Goal: Transaction & Acquisition: Purchase product/service

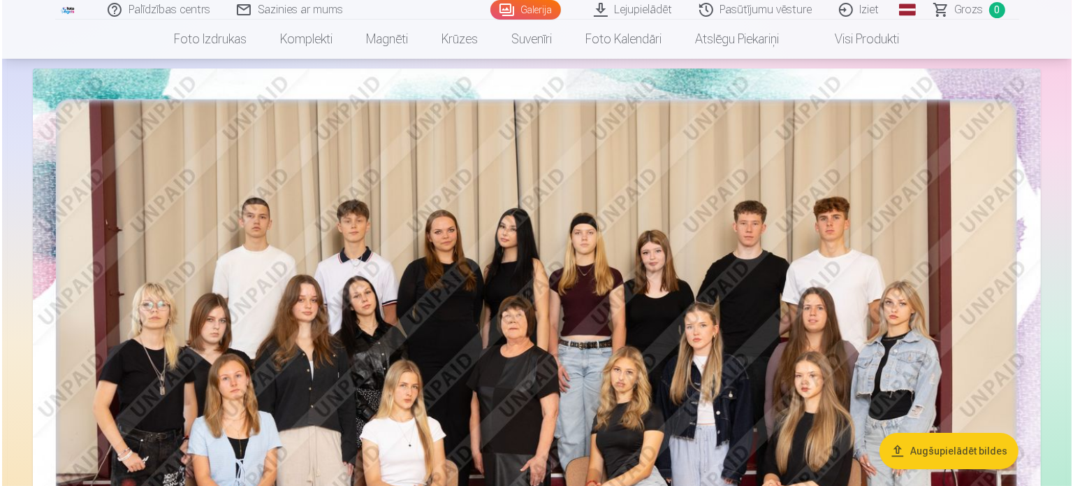
scroll to position [252, 0]
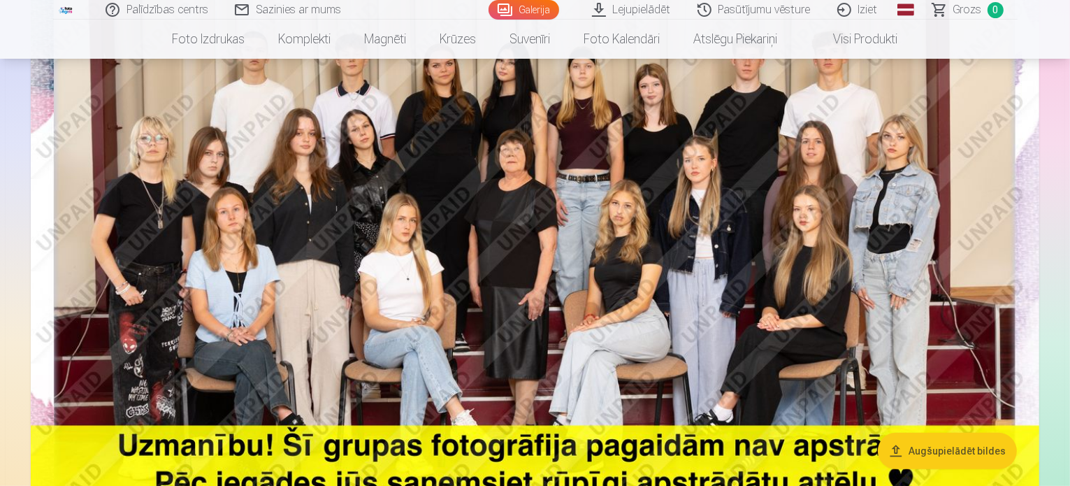
click at [154, 223] on img at bounding box center [535, 238] width 1008 height 673
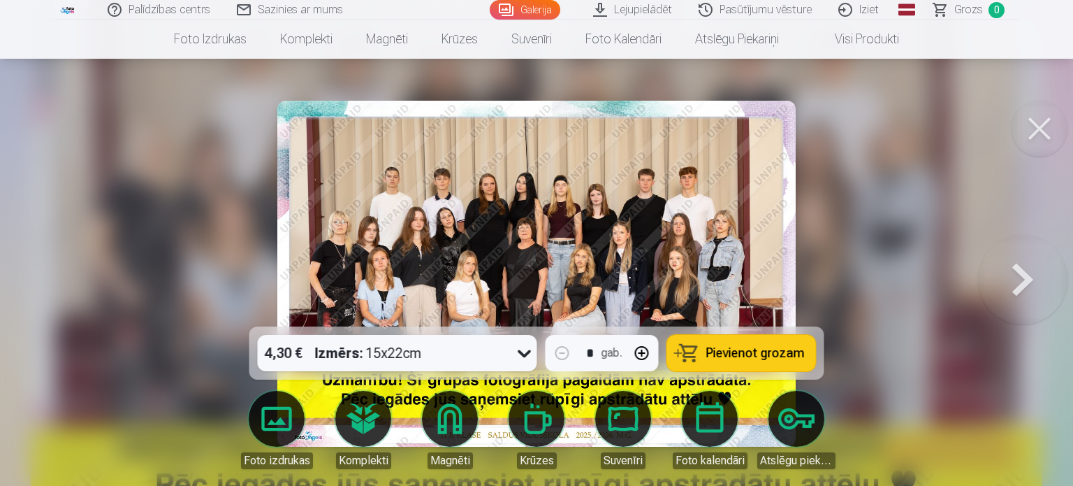
click at [705, 348] on button "Pievienot grozam" at bounding box center [741, 353] width 149 height 36
click at [1029, 277] on button at bounding box center [1022, 274] width 89 height 78
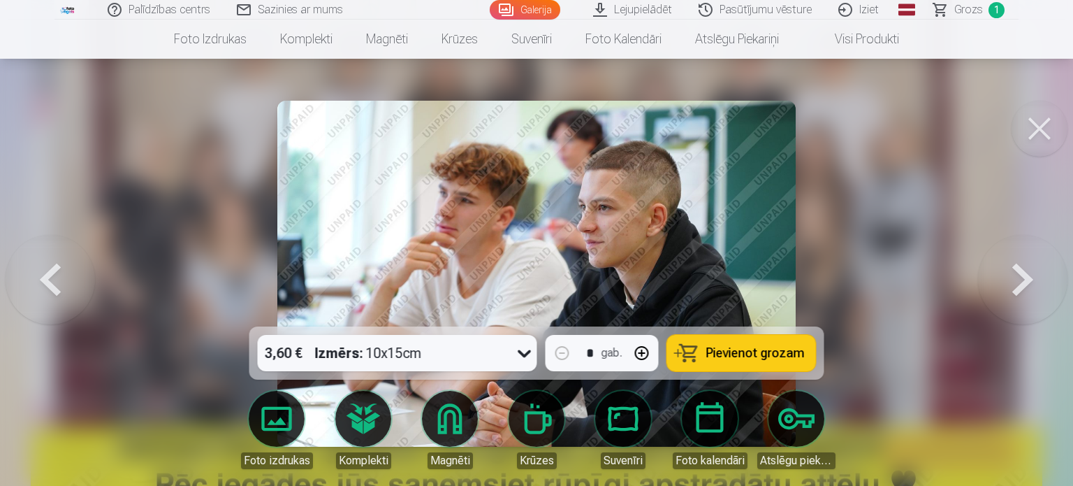
click at [1029, 277] on button at bounding box center [1022, 274] width 89 height 78
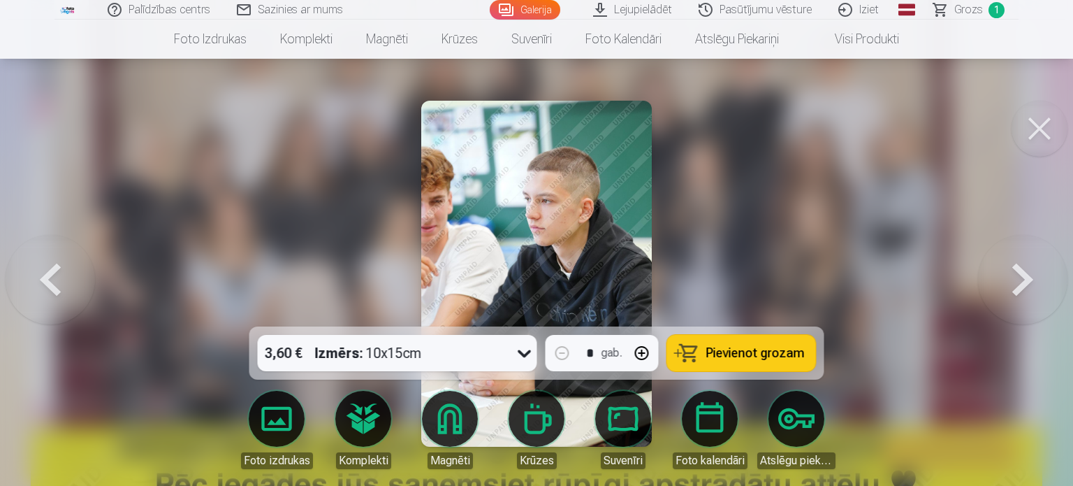
click at [1029, 277] on button at bounding box center [1022, 274] width 89 height 78
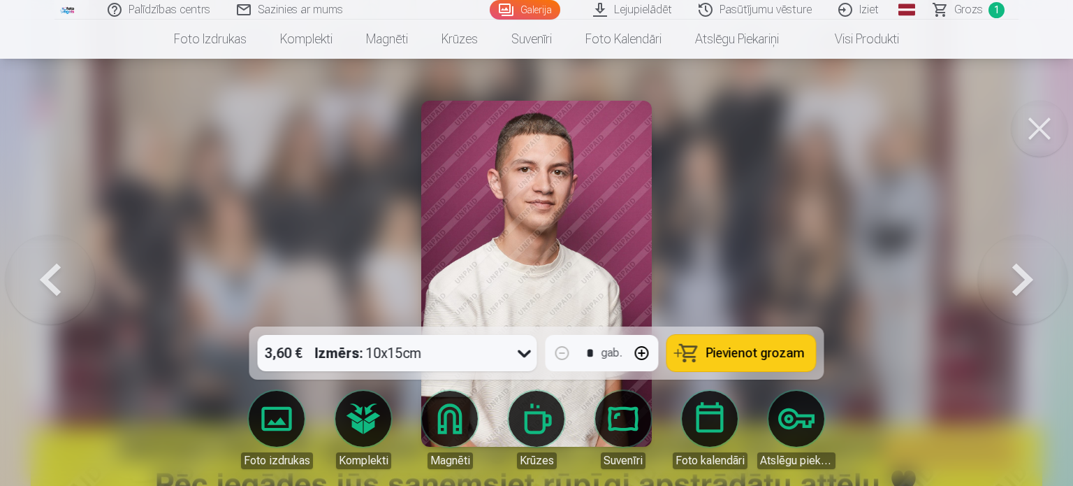
click at [57, 282] on button at bounding box center [50, 274] width 89 height 78
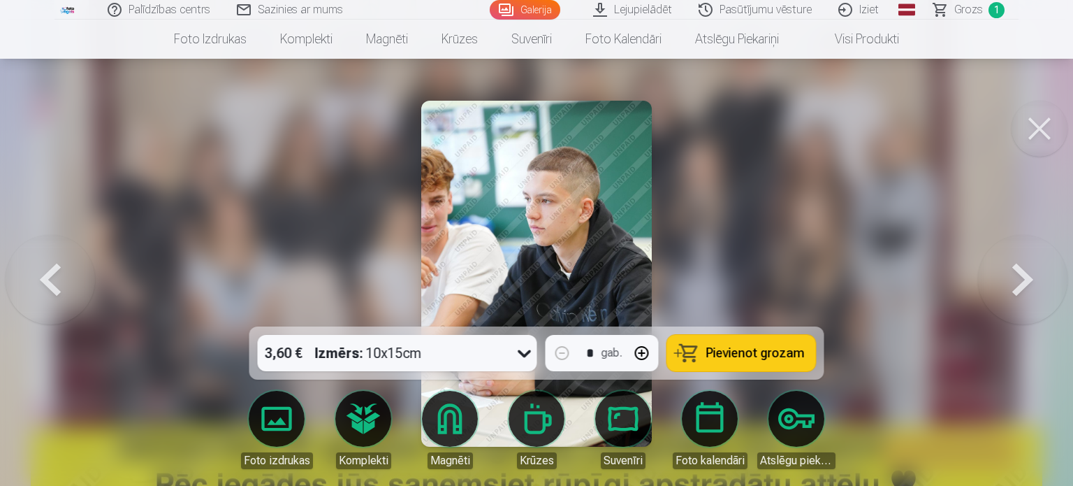
click at [57, 282] on button at bounding box center [50, 274] width 89 height 78
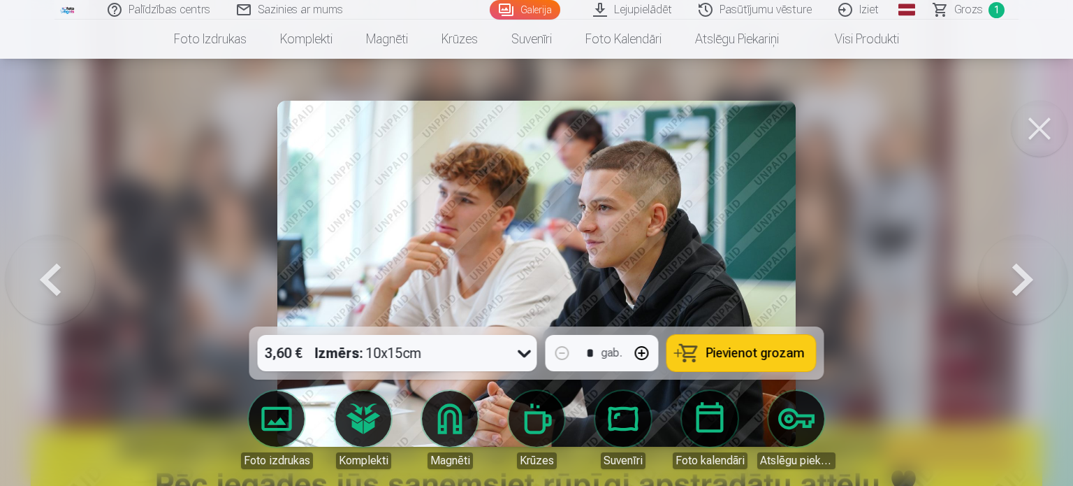
click at [746, 349] on span "Pievienot grozam" at bounding box center [755, 353] width 99 height 13
click at [1012, 277] on button at bounding box center [1022, 274] width 89 height 78
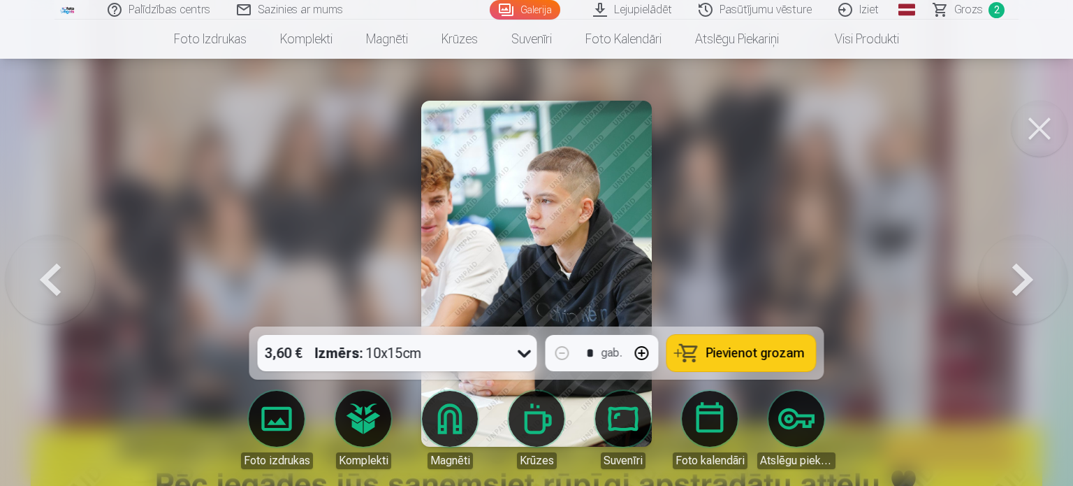
click at [1012, 277] on button at bounding box center [1022, 274] width 89 height 78
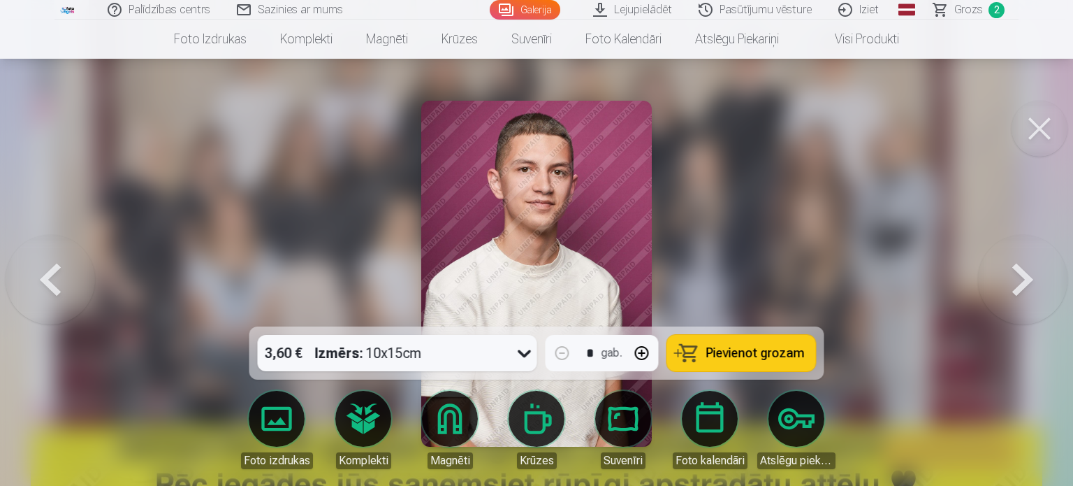
click at [523, 351] on icon at bounding box center [525, 353] width 22 height 22
click at [523, 351] on icon at bounding box center [524, 354] width 13 height 8
click at [1017, 287] on button at bounding box center [1022, 274] width 89 height 78
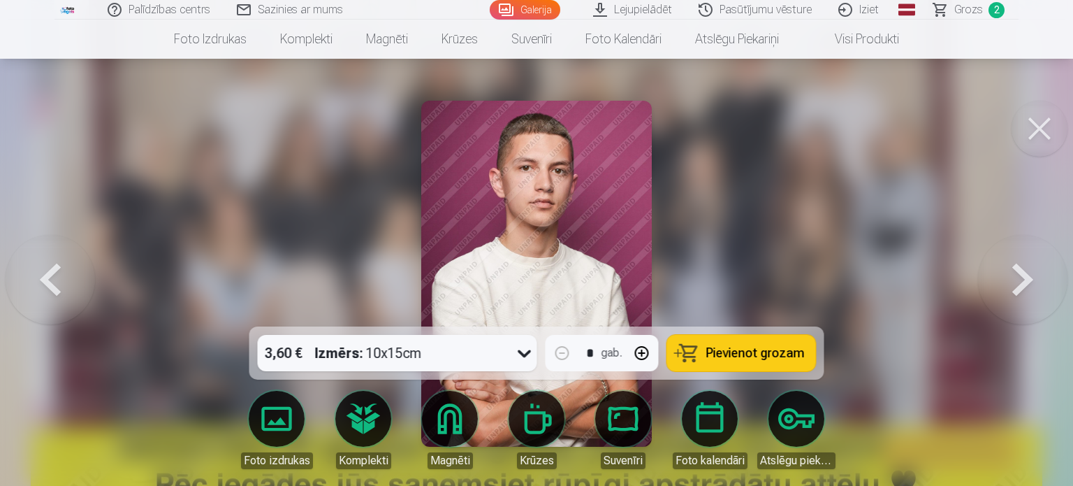
click at [1017, 287] on button at bounding box center [1022, 274] width 89 height 78
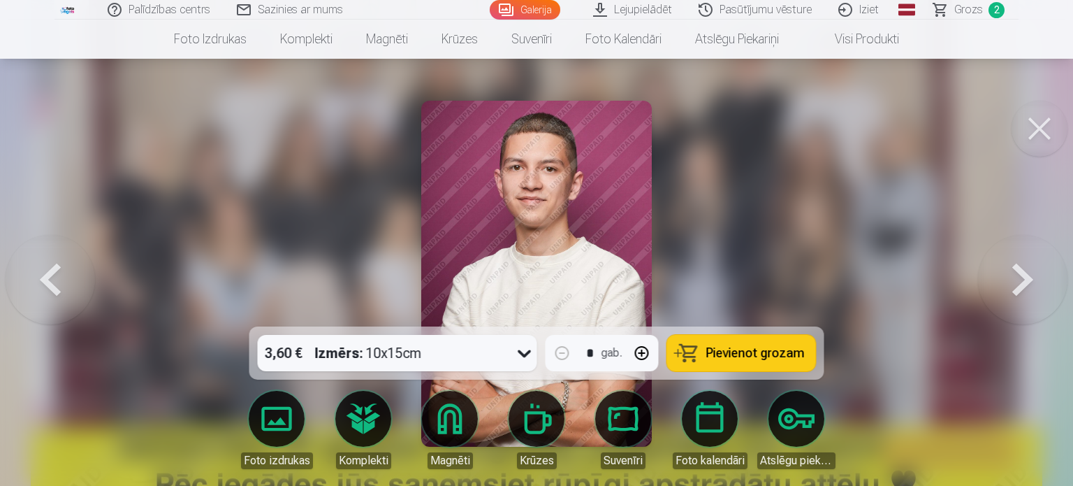
click at [1017, 287] on button at bounding box center [1022, 274] width 89 height 78
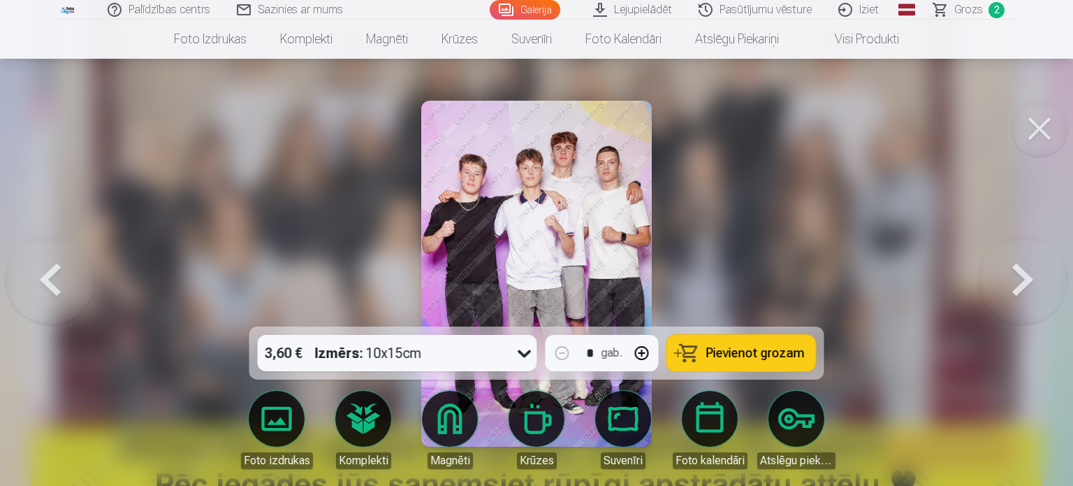
click at [1017, 287] on button at bounding box center [1022, 274] width 89 height 78
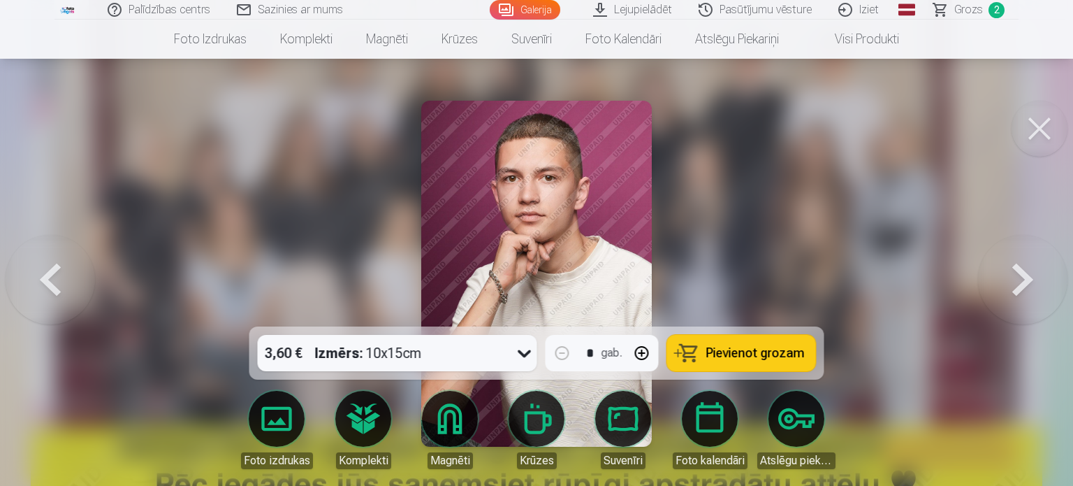
click at [56, 293] on button at bounding box center [50, 274] width 89 height 78
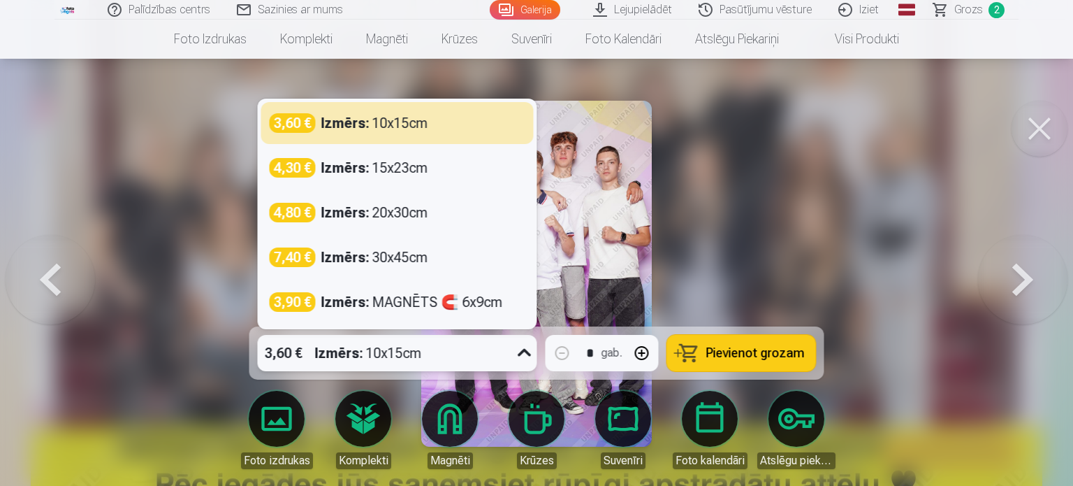
click at [525, 351] on icon at bounding box center [525, 353] width 22 height 22
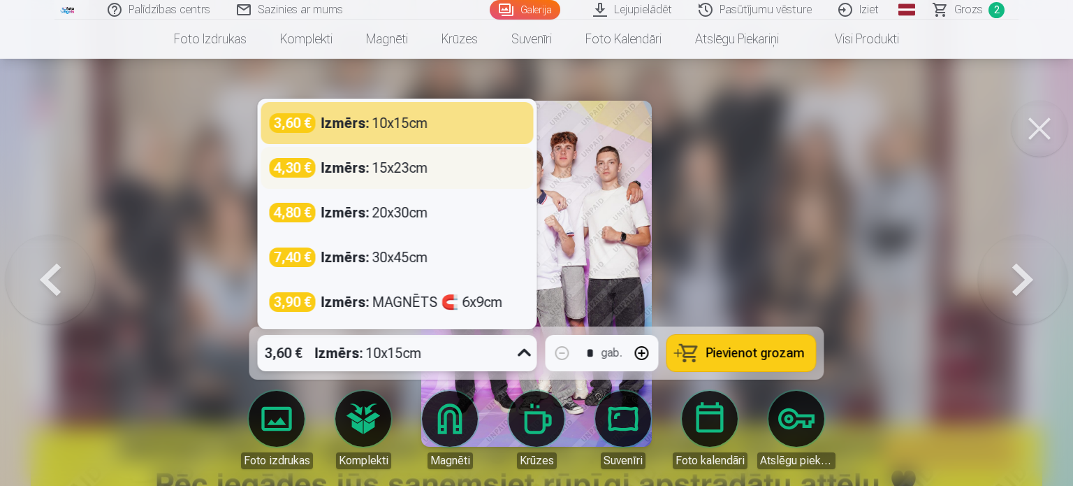
click at [489, 169] on div "4,30 € Izmērs : 15x23cm" at bounding box center [398, 168] width 256 height 20
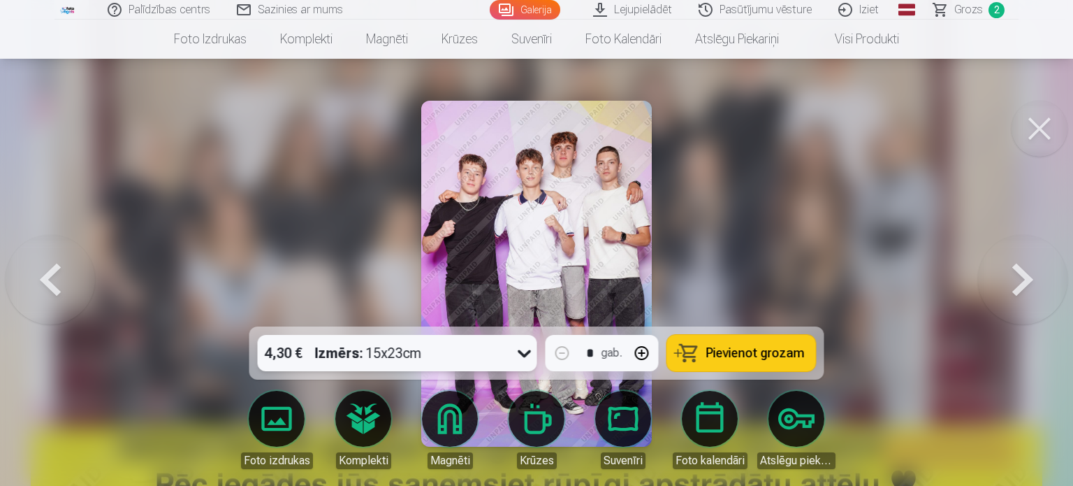
click at [729, 363] on button "Pievienot grozam" at bounding box center [741, 353] width 149 height 36
click at [1040, 290] on button at bounding box center [1022, 274] width 89 height 78
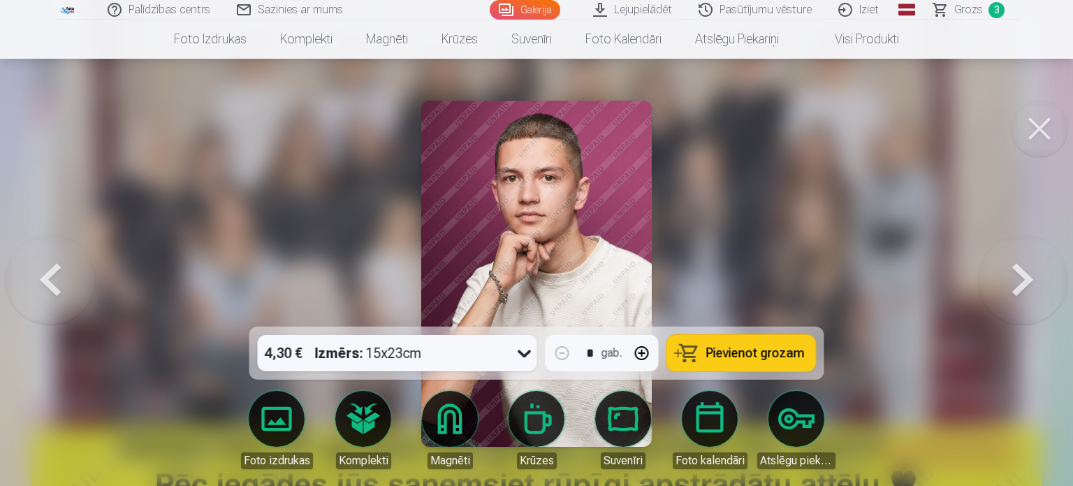
click at [1040, 290] on button at bounding box center [1022, 274] width 89 height 78
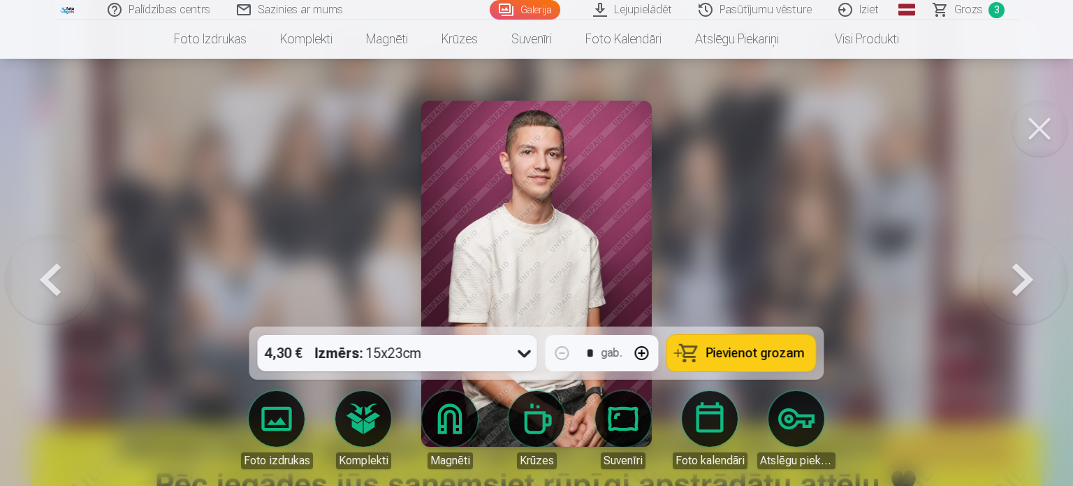
click at [1040, 290] on button at bounding box center [1022, 274] width 89 height 78
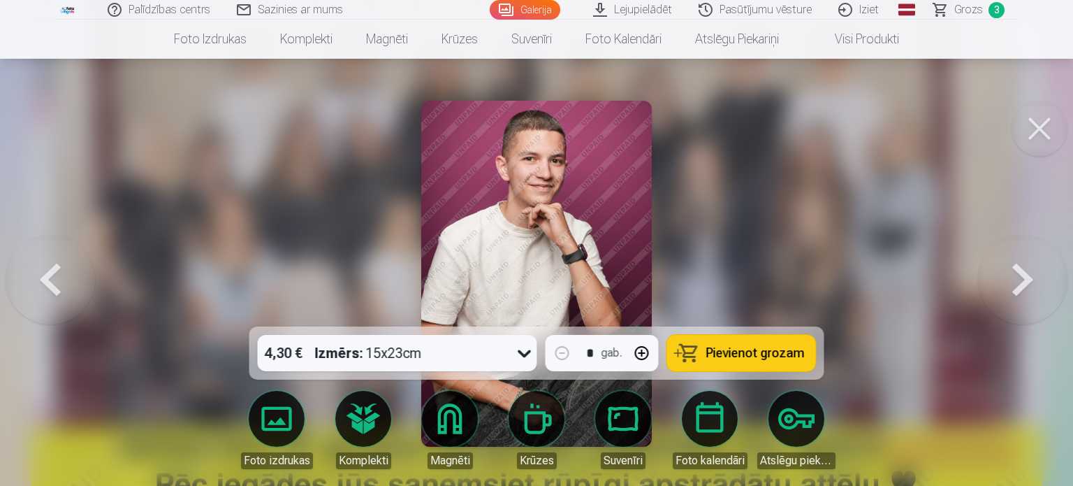
click at [1040, 290] on button at bounding box center [1022, 274] width 89 height 78
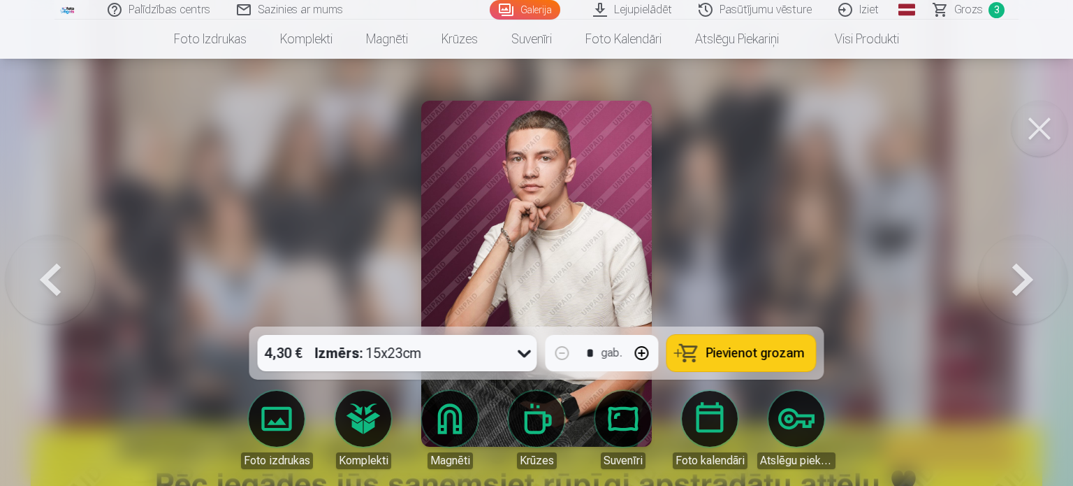
click at [1040, 290] on button at bounding box center [1022, 274] width 89 height 78
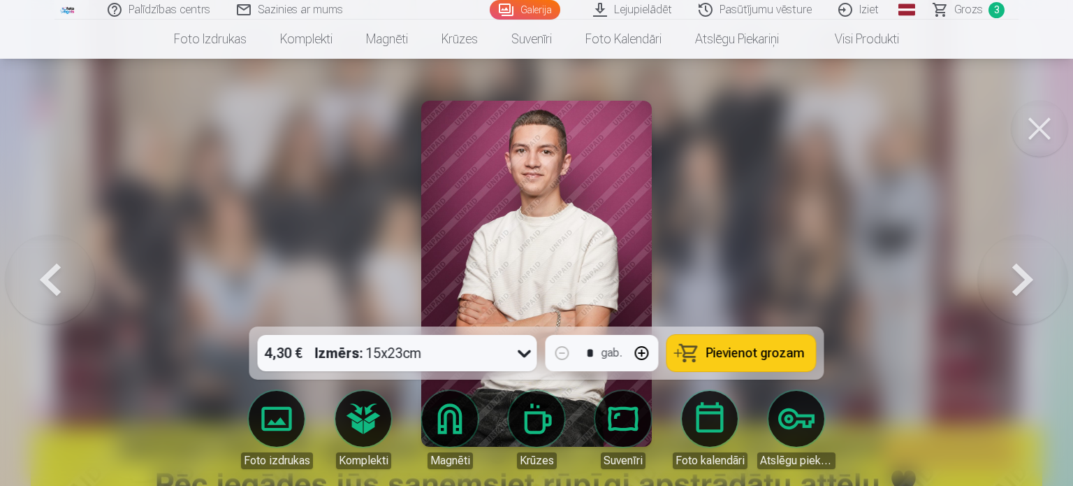
click at [1040, 290] on button at bounding box center [1022, 274] width 89 height 78
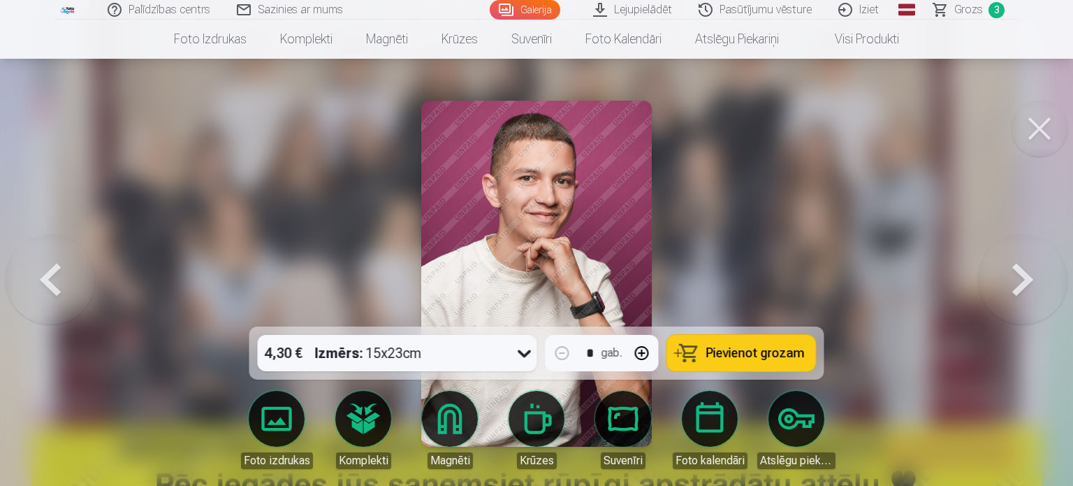
click at [1040, 290] on button at bounding box center [1022, 274] width 89 height 78
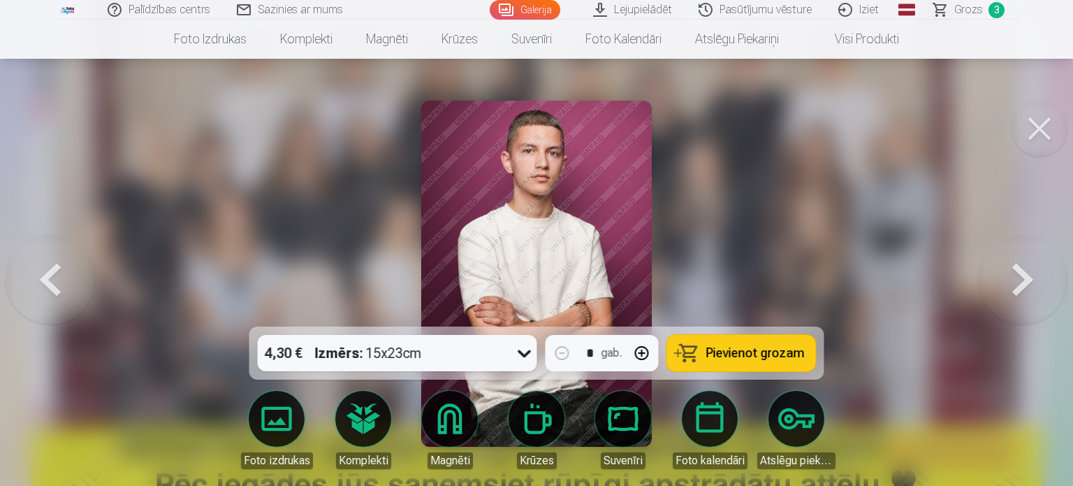
click at [1040, 290] on button at bounding box center [1022, 274] width 89 height 78
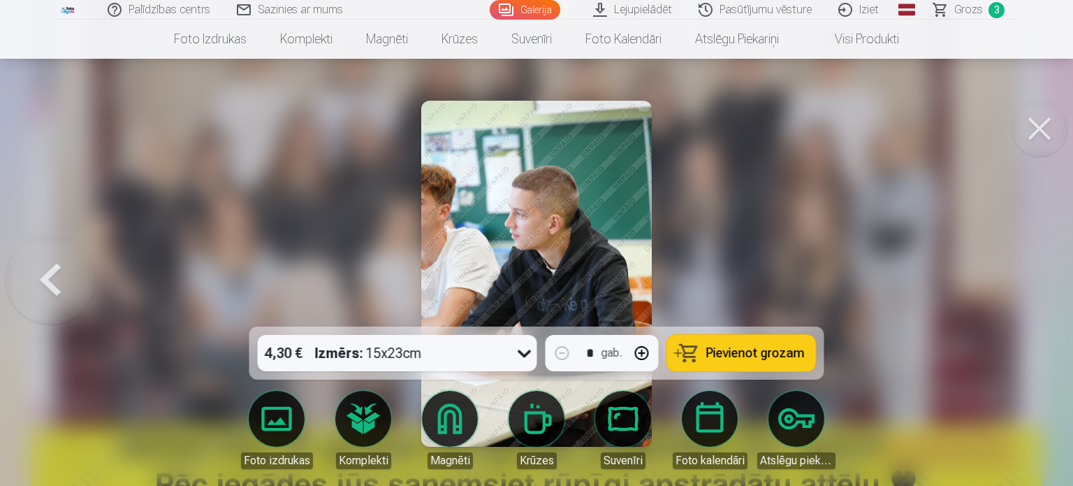
click at [1040, 290] on div at bounding box center [536, 243] width 1073 height 486
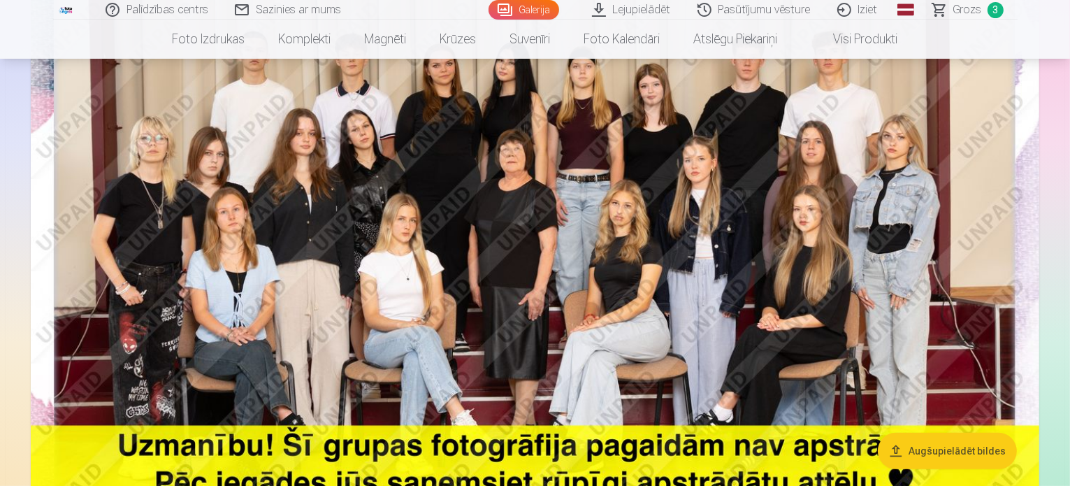
click at [818, 248] on img at bounding box center [535, 238] width 1008 height 673
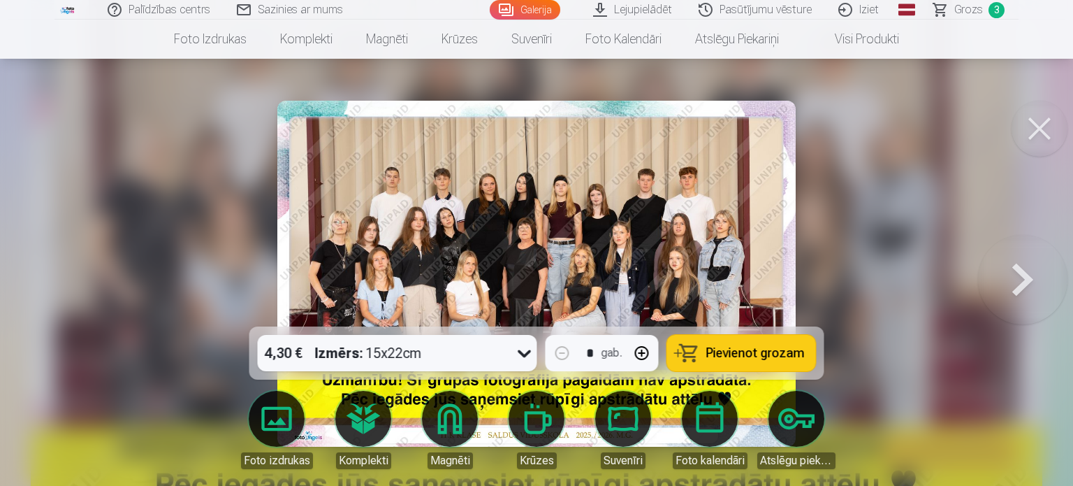
click at [1037, 281] on button at bounding box center [1022, 274] width 89 height 78
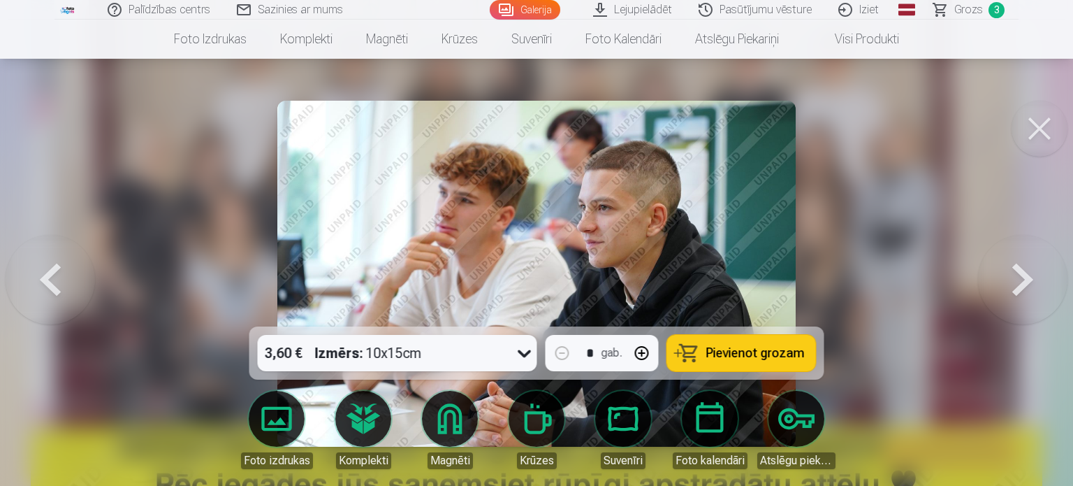
click at [1037, 281] on button at bounding box center [1022, 274] width 89 height 78
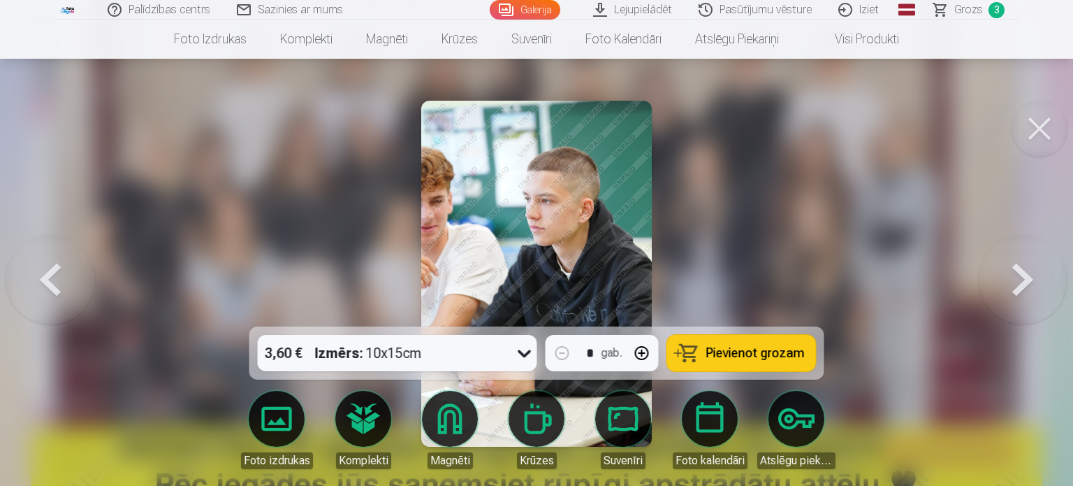
click at [1037, 281] on button at bounding box center [1022, 274] width 89 height 78
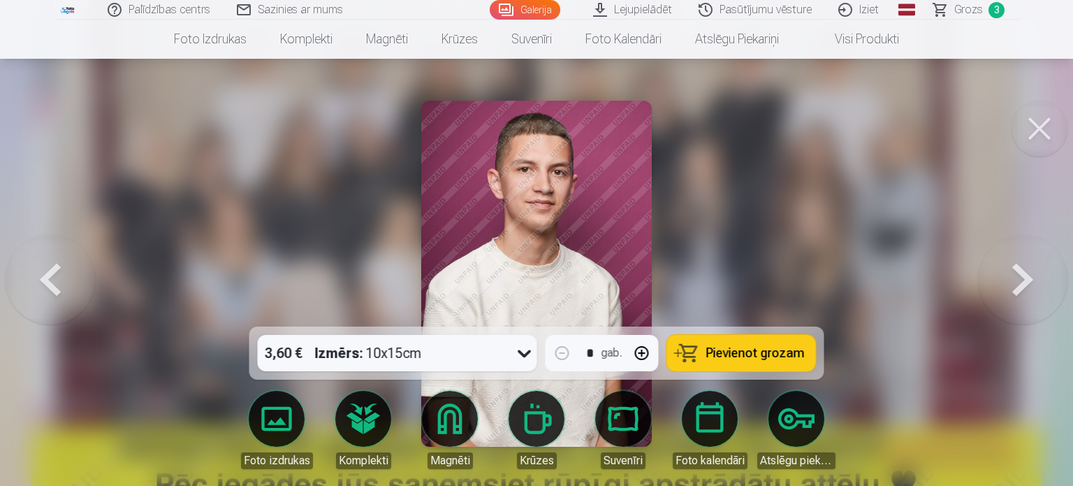
click at [1037, 281] on button at bounding box center [1022, 274] width 89 height 78
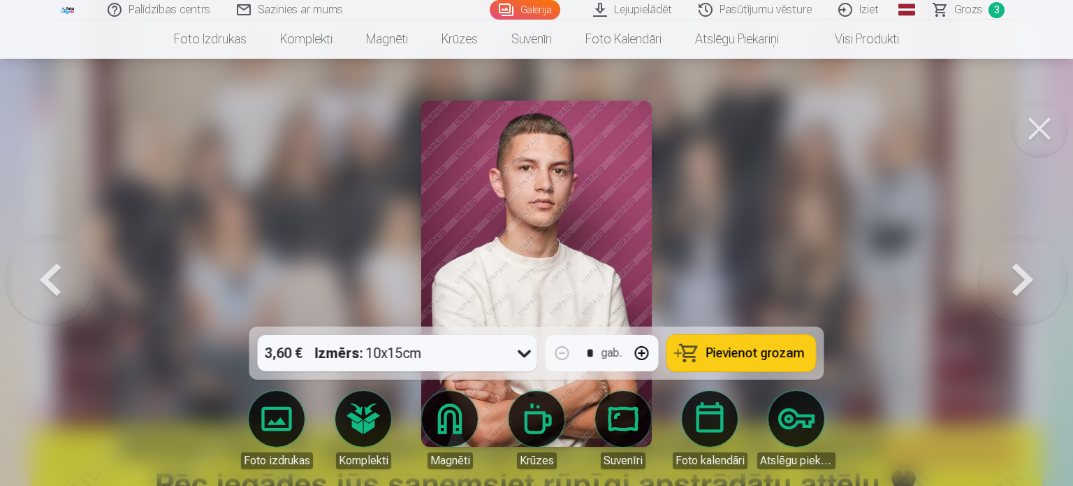
click at [1037, 281] on button at bounding box center [1022, 274] width 89 height 78
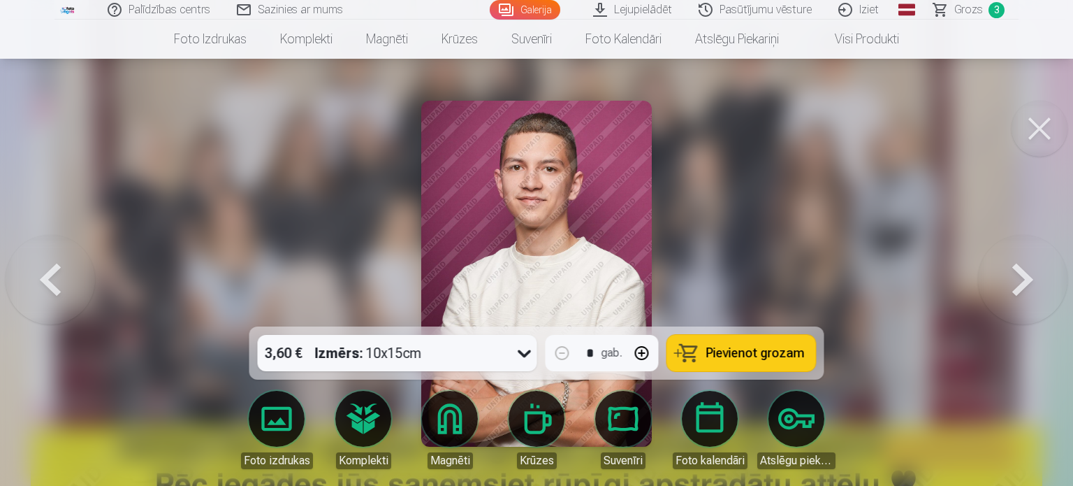
click at [1037, 281] on button at bounding box center [1022, 274] width 89 height 78
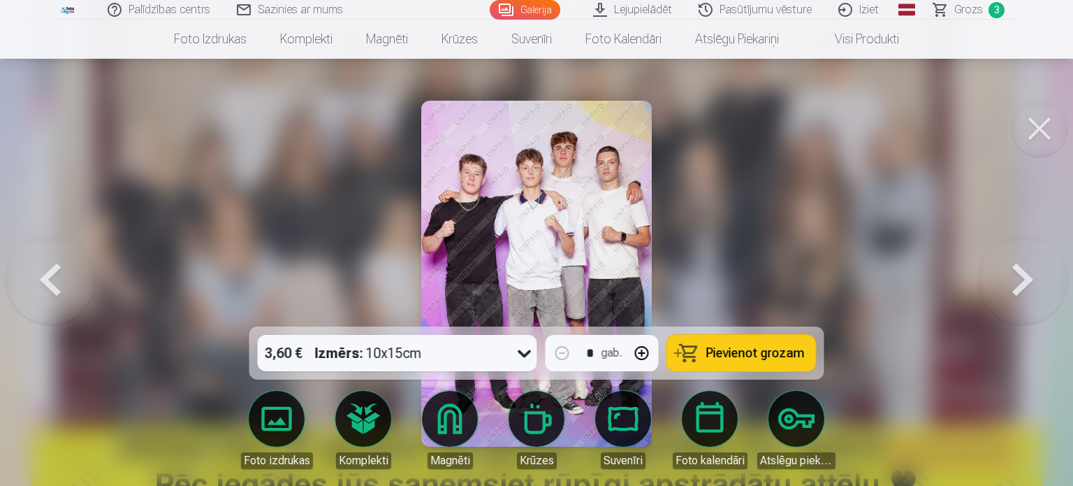
click at [1037, 281] on button at bounding box center [1022, 274] width 89 height 78
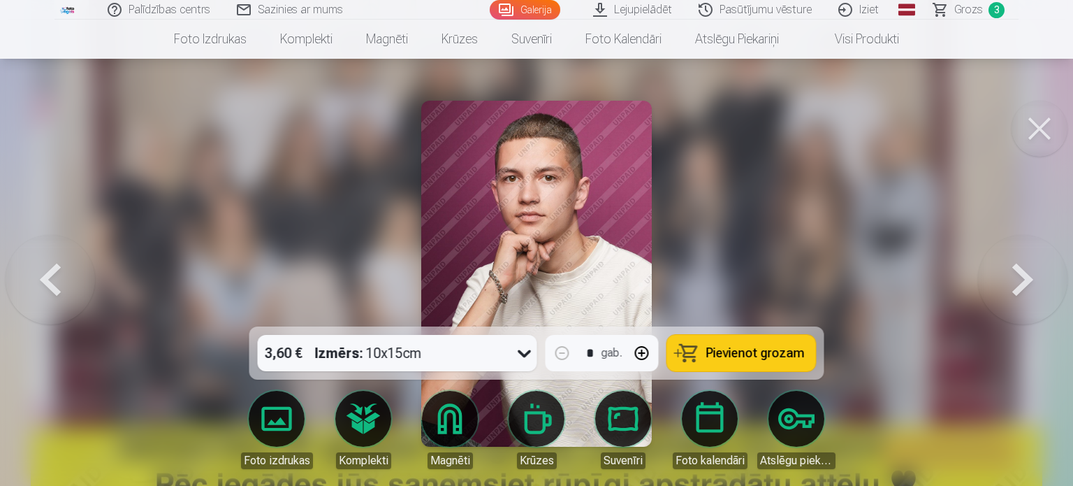
click at [1037, 281] on button at bounding box center [1022, 274] width 89 height 78
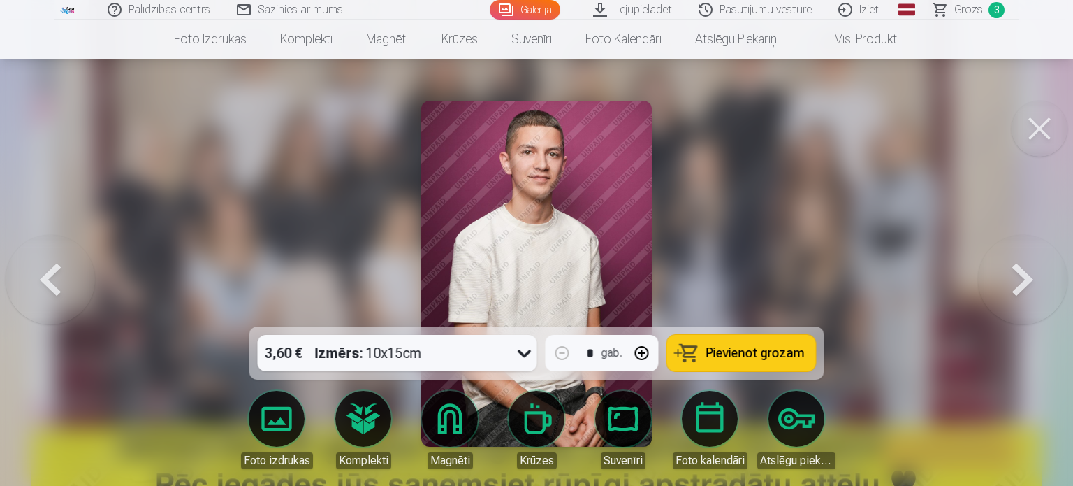
click at [1037, 281] on button at bounding box center [1022, 274] width 89 height 78
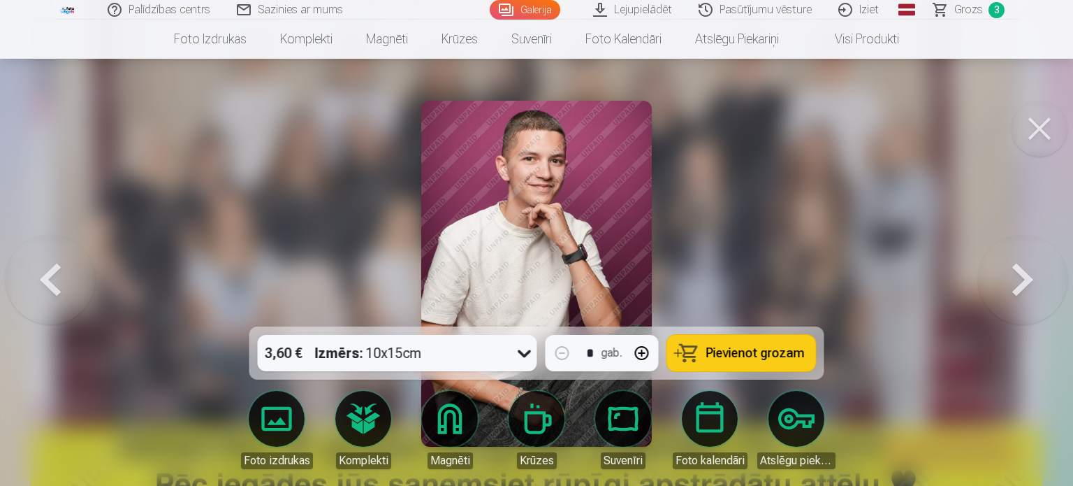
click at [1037, 281] on button at bounding box center [1022, 274] width 89 height 78
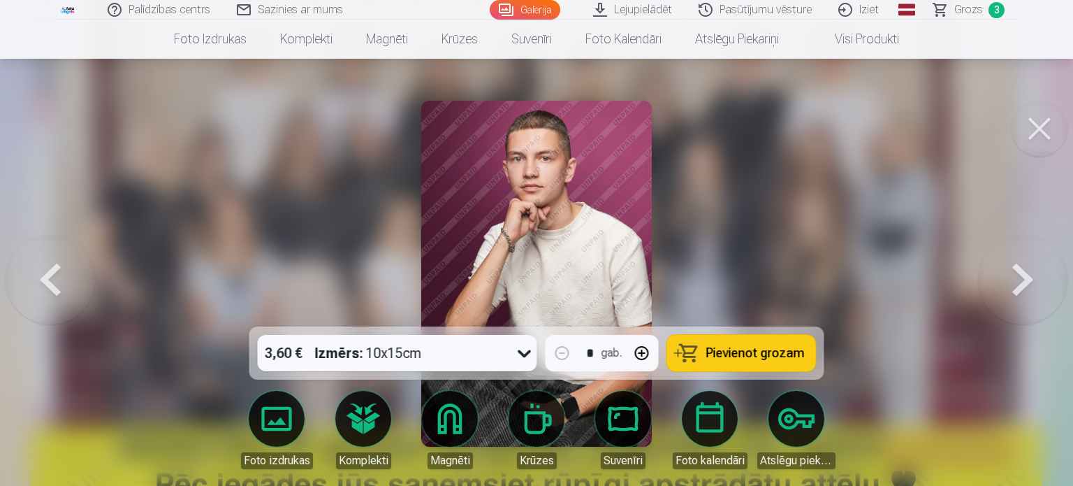
click at [1037, 281] on button at bounding box center [1022, 274] width 89 height 78
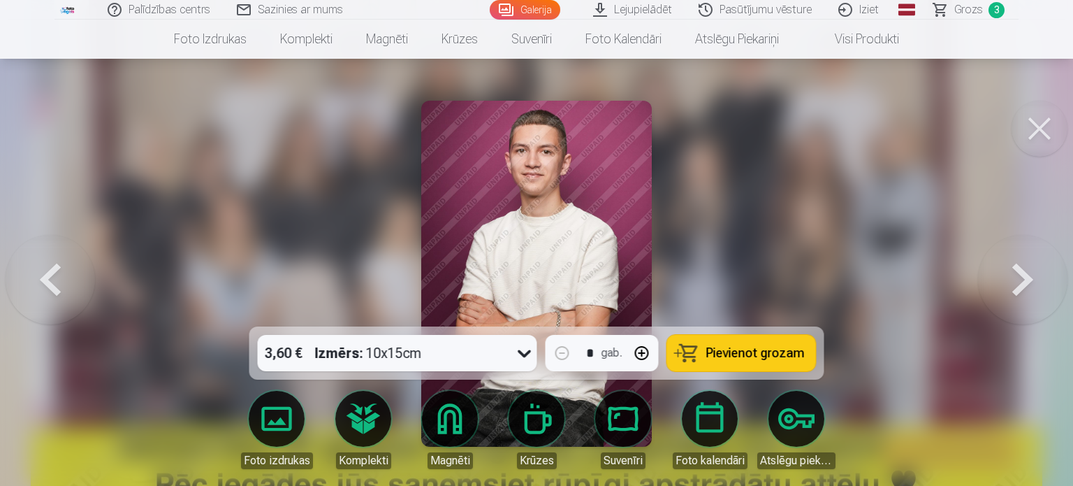
click at [1037, 281] on button at bounding box center [1022, 274] width 89 height 78
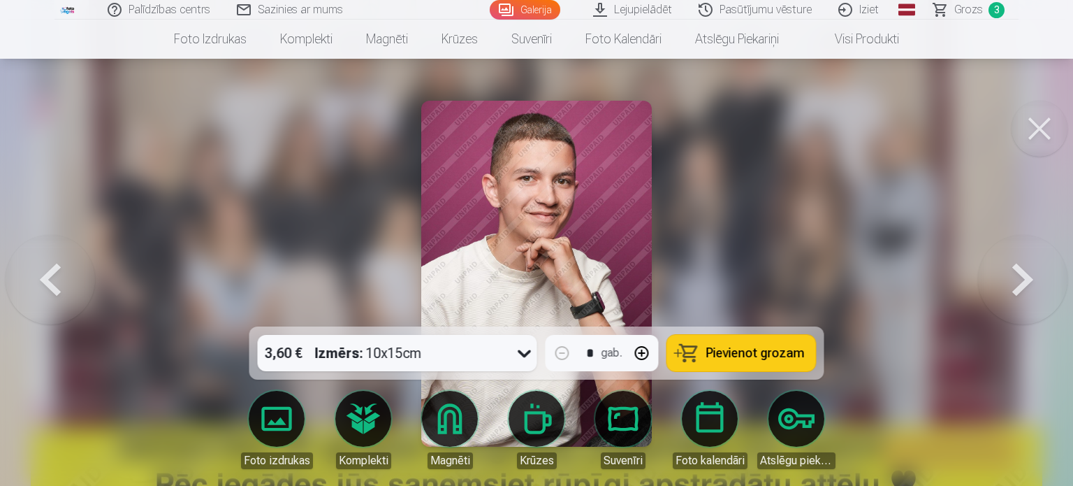
click at [1037, 281] on button at bounding box center [1022, 274] width 89 height 78
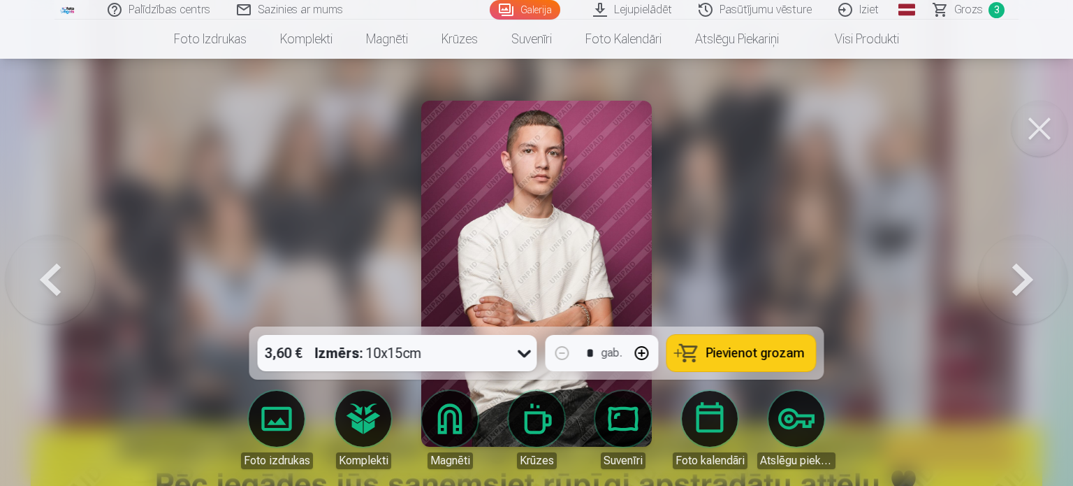
click at [1037, 281] on button at bounding box center [1022, 274] width 89 height 78
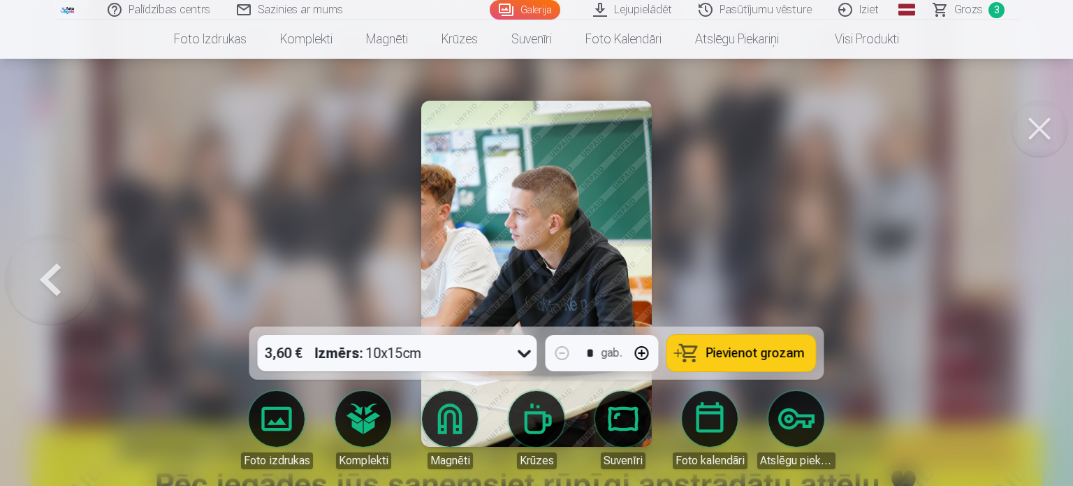
click at [42, 285] on button at bounding box center [50, 274] width 89 height 78
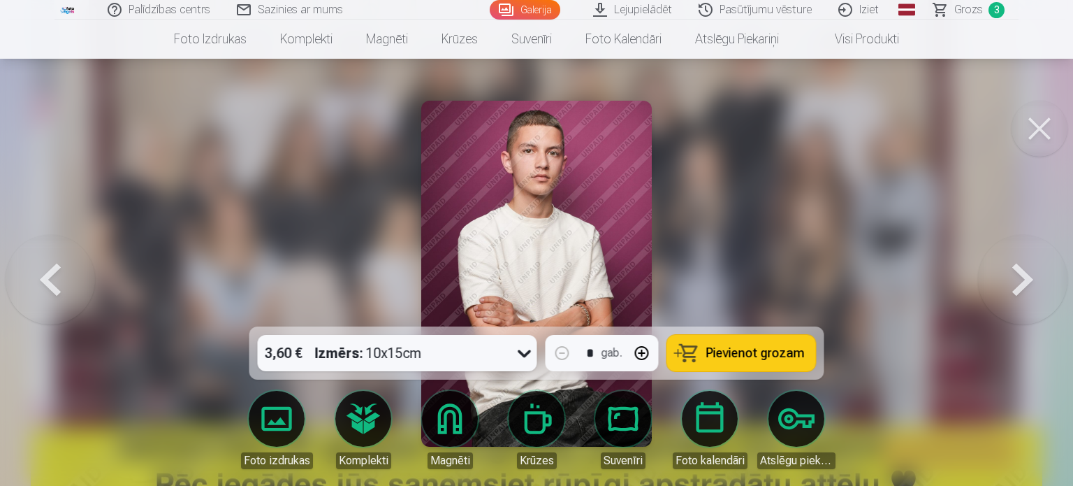
click at [42, 285] on button at bounding box center [50, 274] width 89 height 78
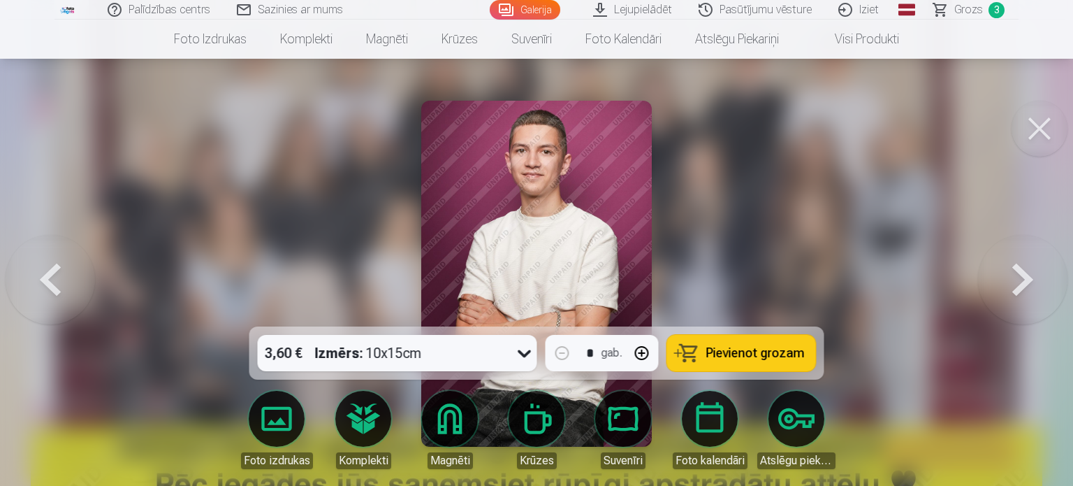
click at [42, 285] on button at bounding box center [50, 274] width 89 height 78
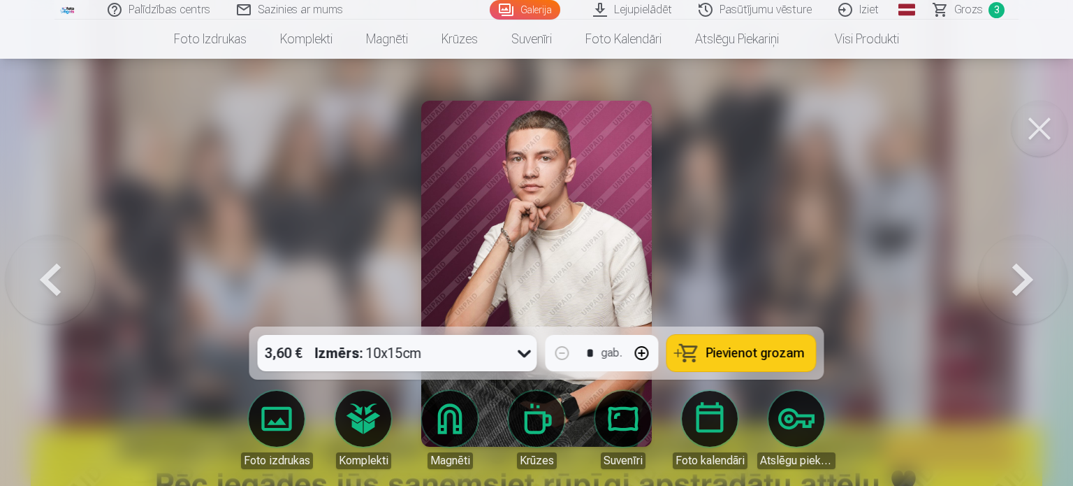
click at [42, 285] on button at bounding box center [50, 274] width 89 height 78
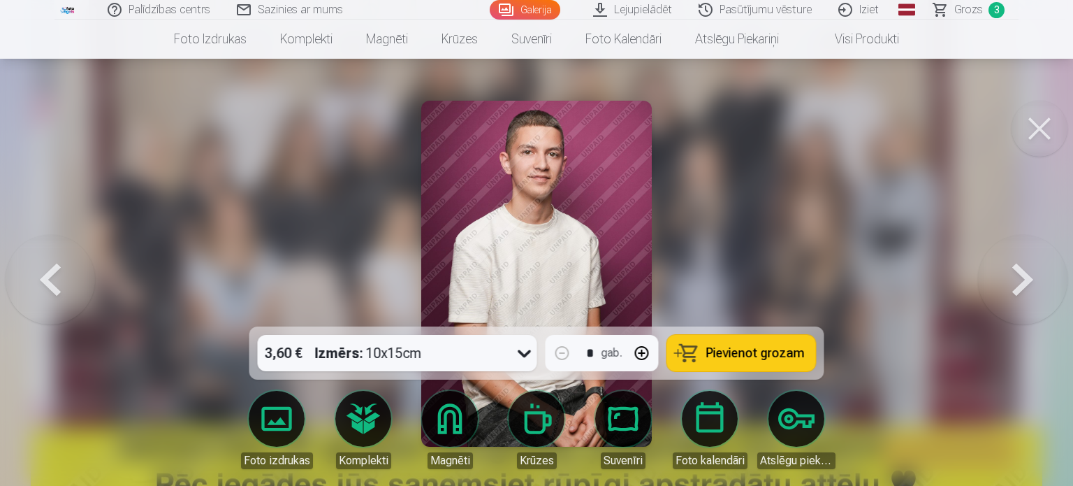
click at [42, 285] on button at bounding box center [50, 274] width 89 height 78
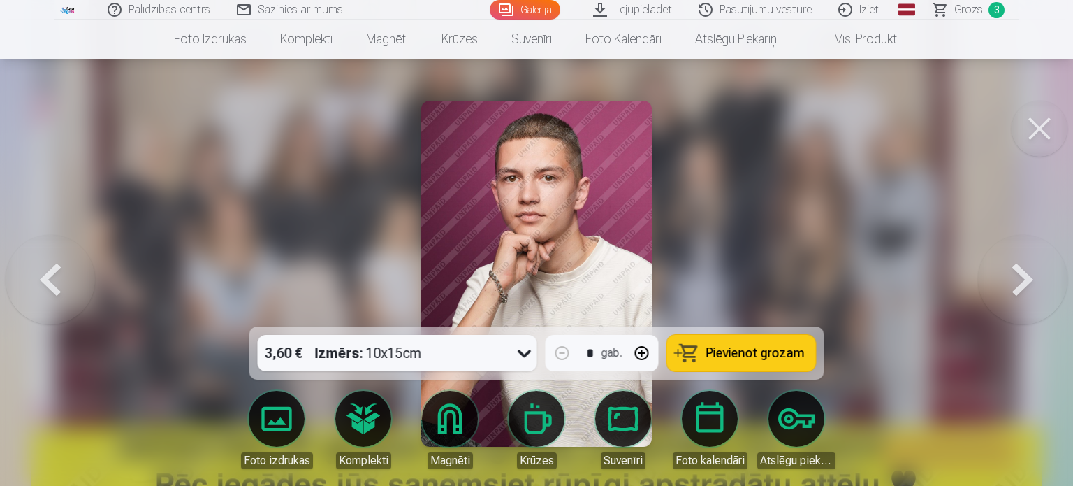
click at [42, 285] on button at bounding box center [50, 274] width 89 height 78
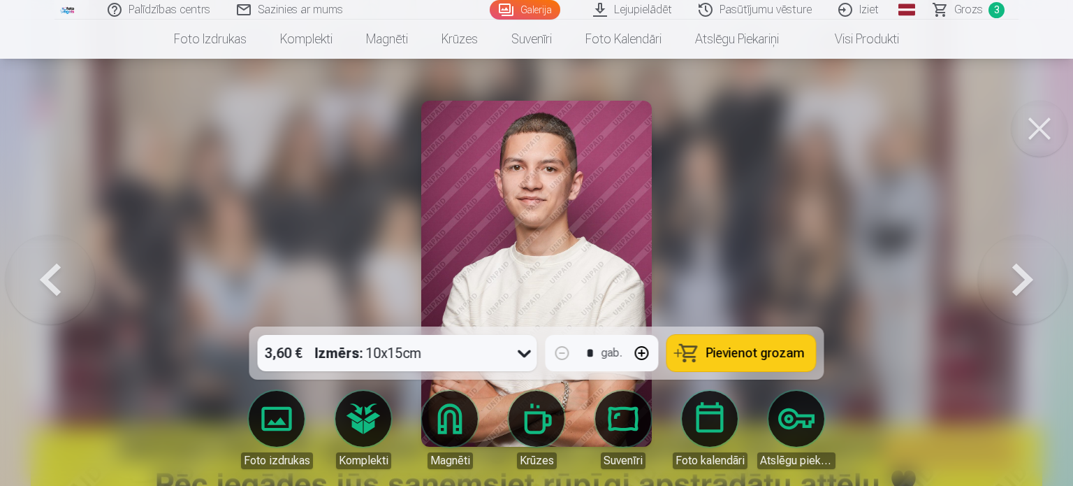
click at [42, 285] on button at bounding box center [50, 274] width 89 height 78
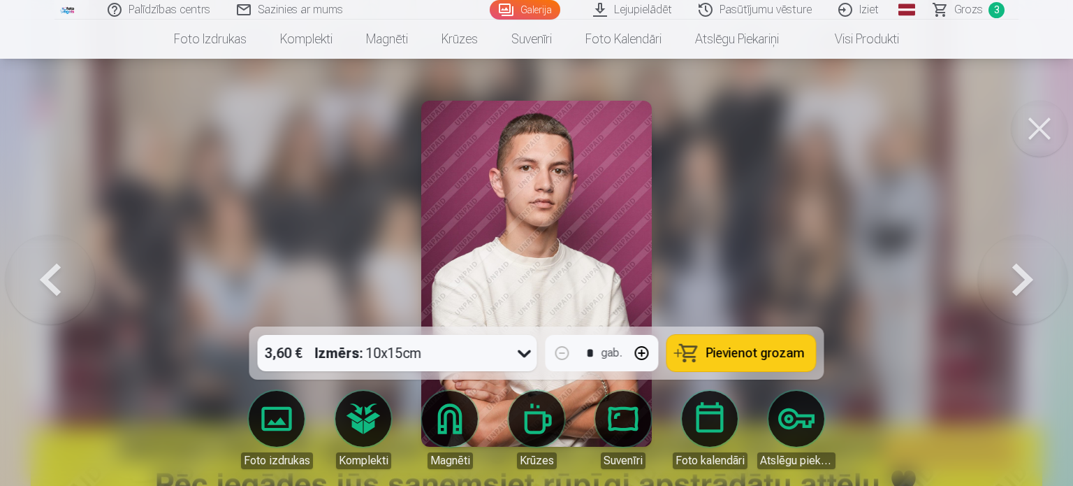
click at [42, 285] on button at bounding box center [50, 274] width 89 height 78
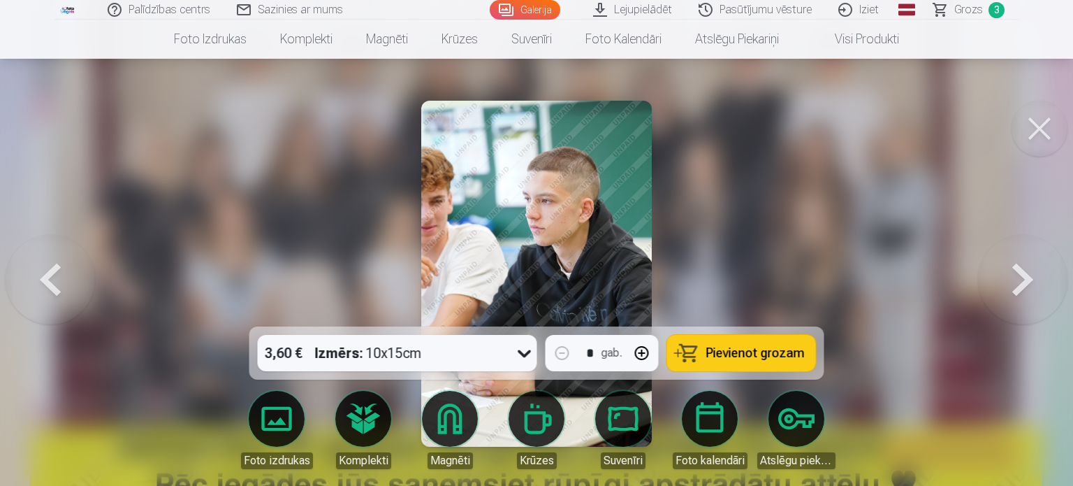
click at [1031, 277] on button at bounding box center [1022, 274] width 89 height 78
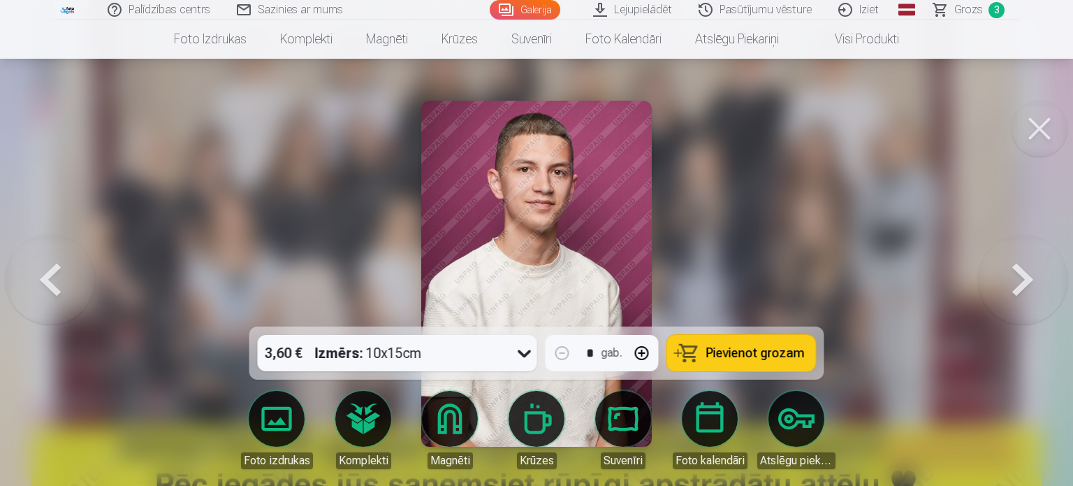
click at [1031, 277] on button at bounding box center [1022, 274] width 89 height 78
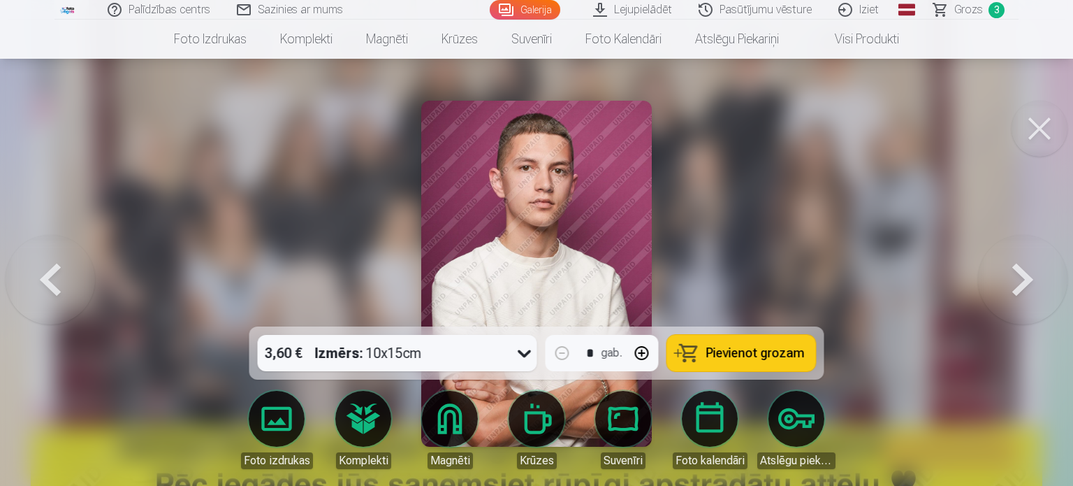
click at [60, 274] on button at bounding box center [50, 274] width 89 height 78
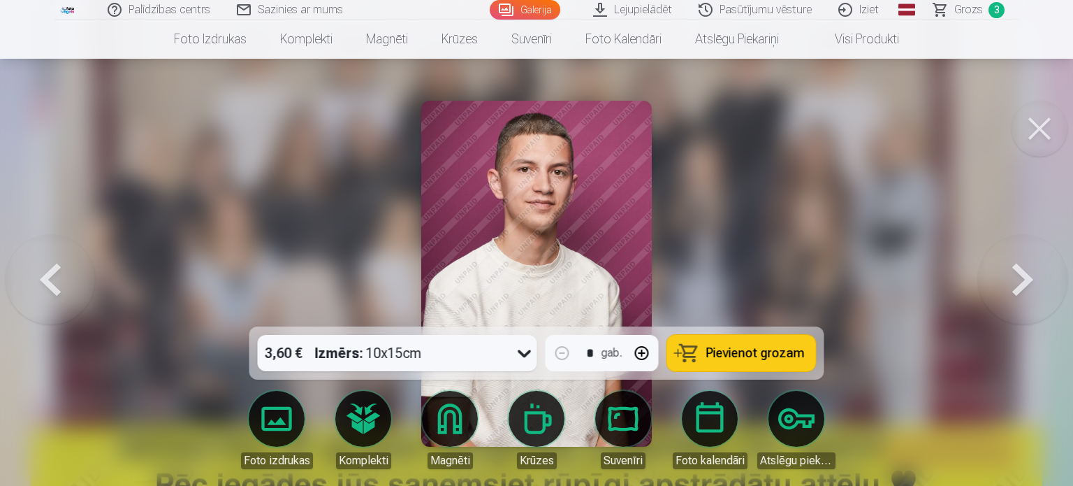
click at [1007, 290] on button at bounding box center [1022, 274] width 89 height 78
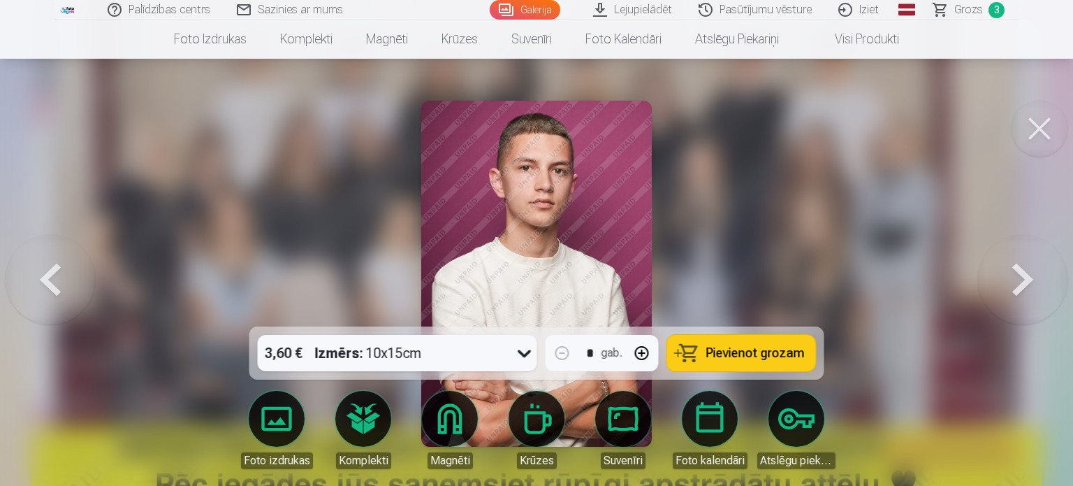
click at [774, 349] on span "Pievienot grozam" at bounding box center [755, 353] width 99 height 13
click at [1033, 283] on button at bounding box center [1022, 274] width 89 height 78
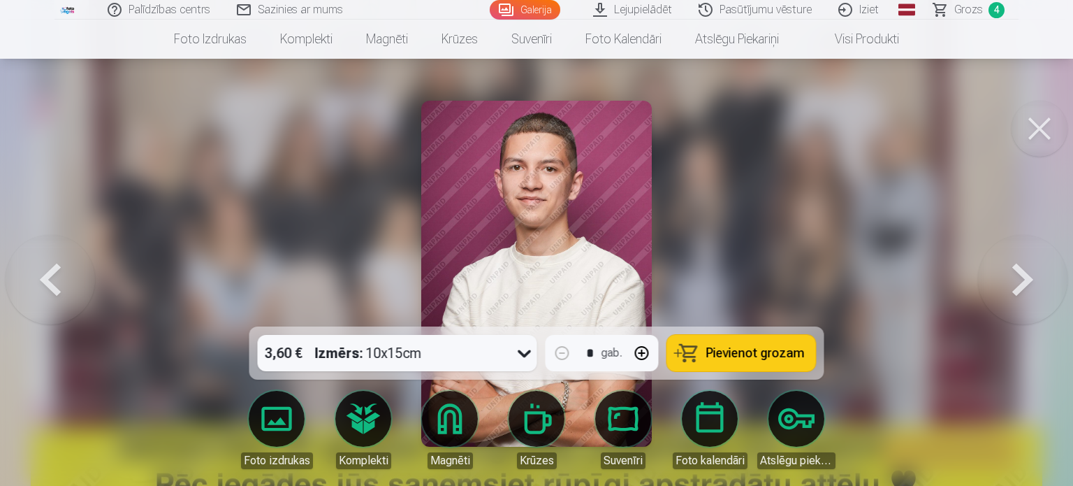
click at [1033, 283] on button at bounding box center [1022, 274] width 89 height 78
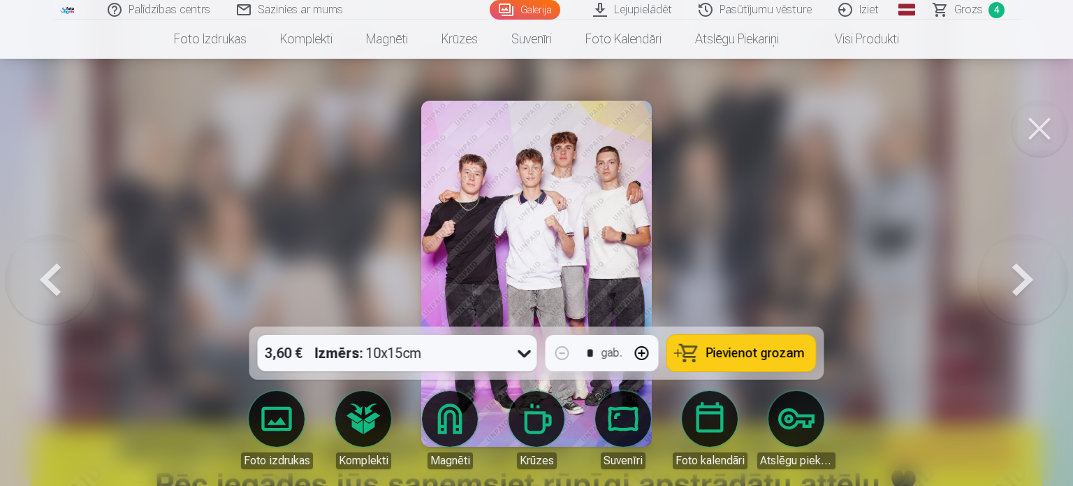
click at [1033, 283] on button at bounding box center [1022, 274] width 89 height 78
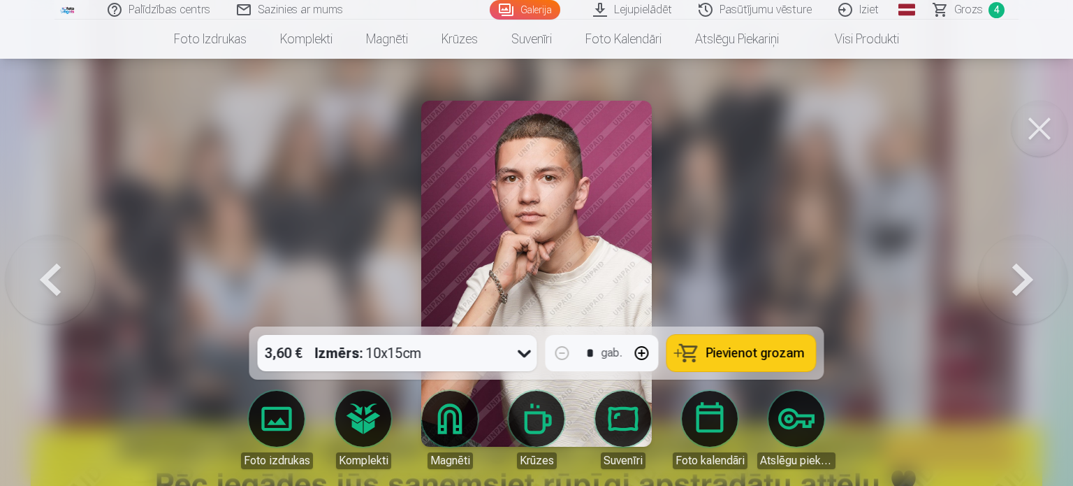
click at [1033, 283] on button at bounding box center [1022, 274] width 89 height 78
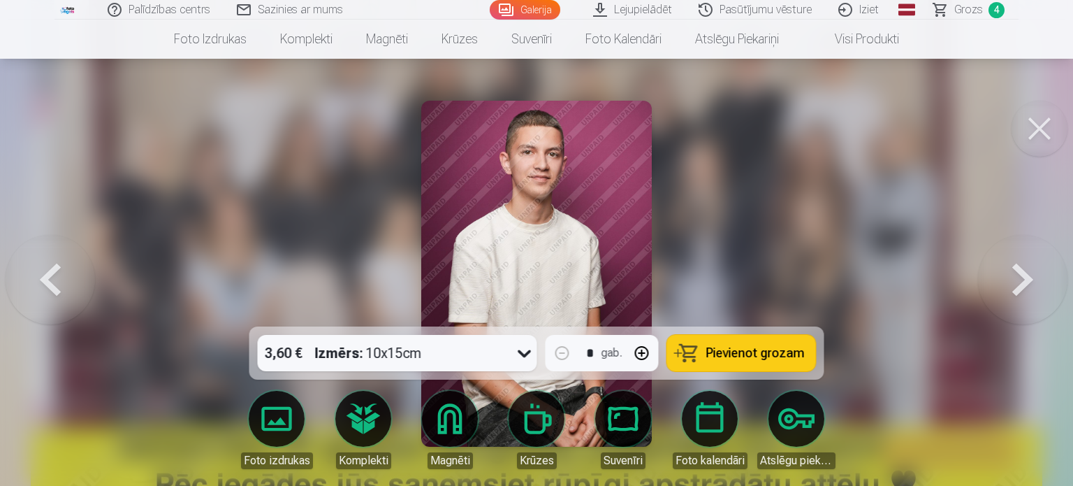
click at [749, 352] on span "Pievienot grozam" at bounding box center [755, 353] width 99 height 13
click at [1030, 280] on button at bounding box center [1022, 274] width 89 height 78
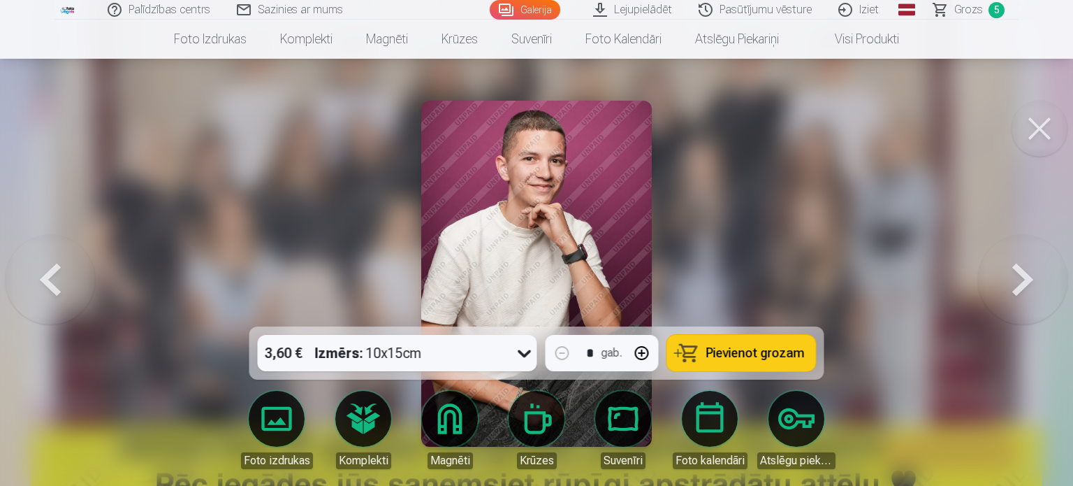
click at [1030, 280] on button at bounding box center [1022, 274] width 89 height 78
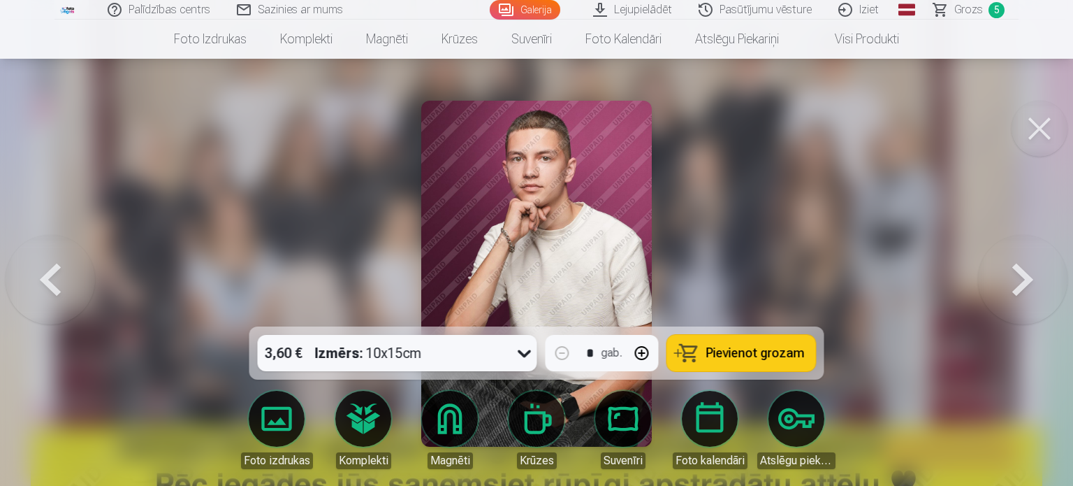
click at [1030, 280] on button at bounding box center [1022, 274] width 89 height 78
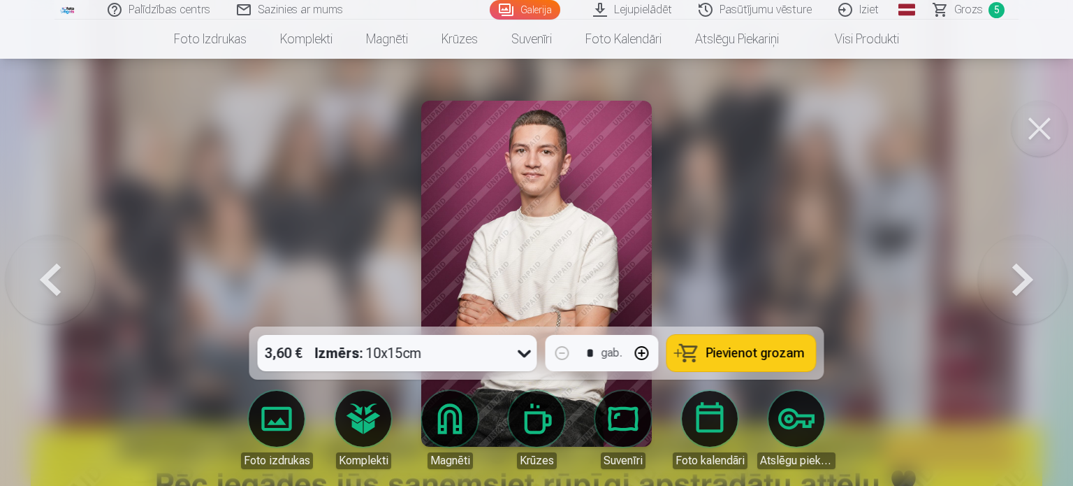
click at [1030, 280] on button at bounding box center [1022, 274] width 89 height 78
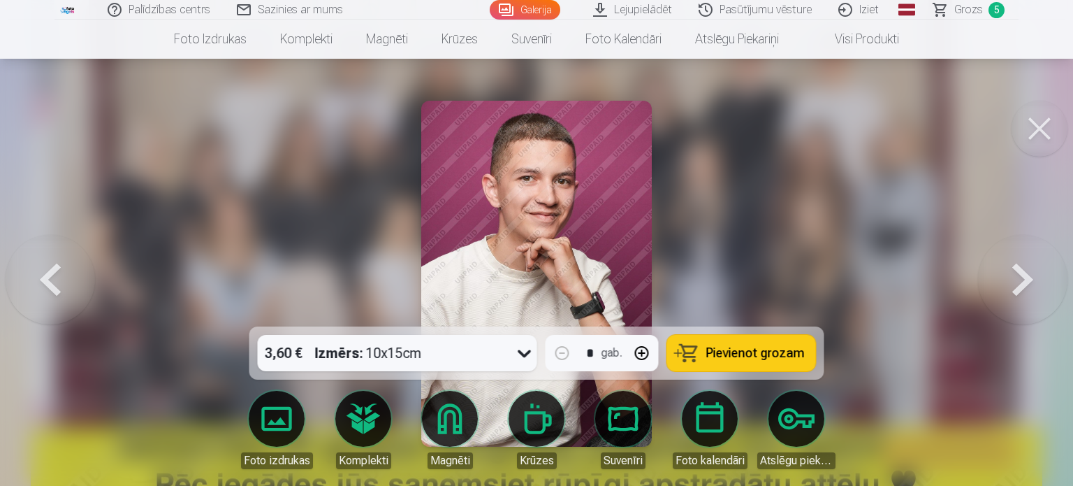
click at [1030, 280] on button at bounding box center [1022, 274] width 89 height 78
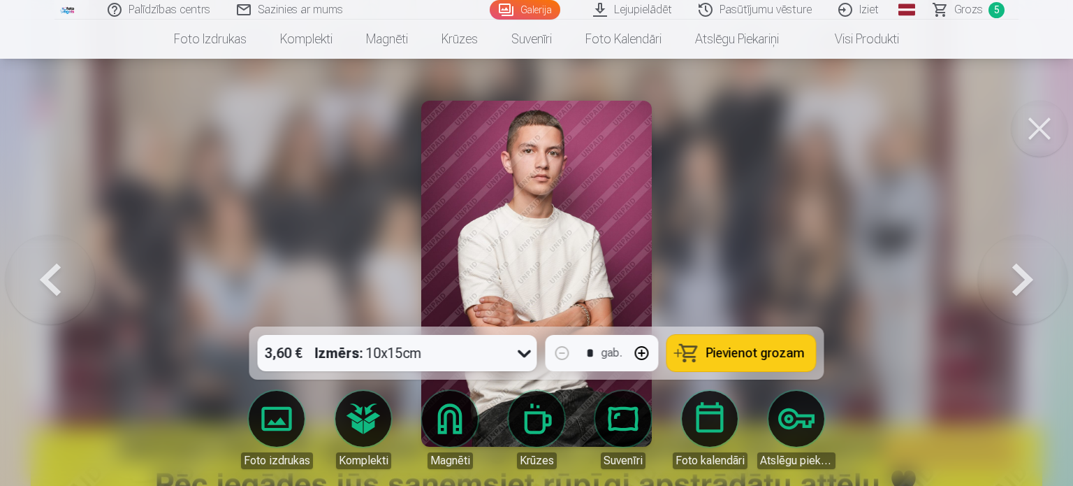
click at [784, 347] on span "Pievienot grozam" at bounding box center [755, 353] width 99 height 13
click at [1009, 275] on button at bounding box center [1022, 274] width 89 height 78
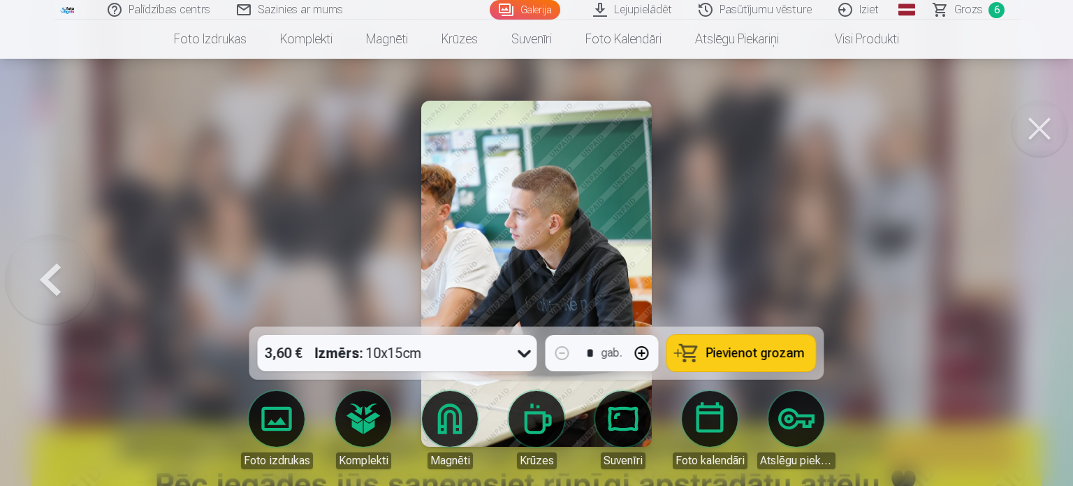
click at [50, 280] on button at bounding box center [50, 274] width 89 height 78
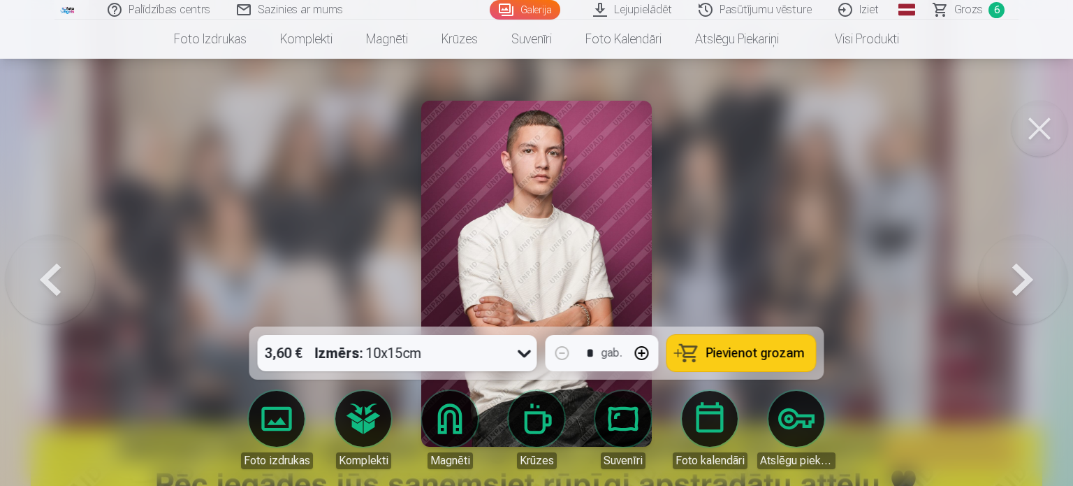
click at [50, 280] on button at bounding box center [50, 274] width 89 height 78
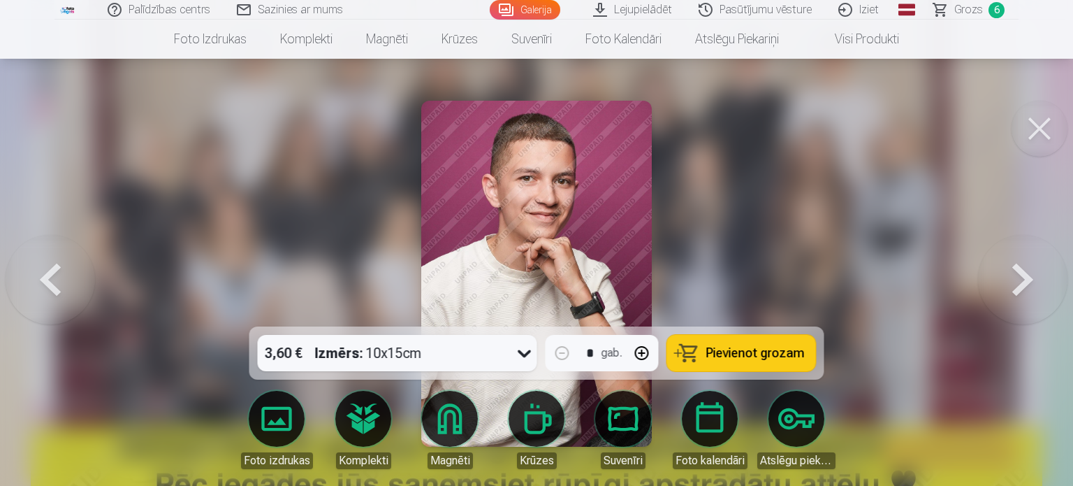
click at [50, 280] on button at bounding box center [50, 274] width 89 height 78
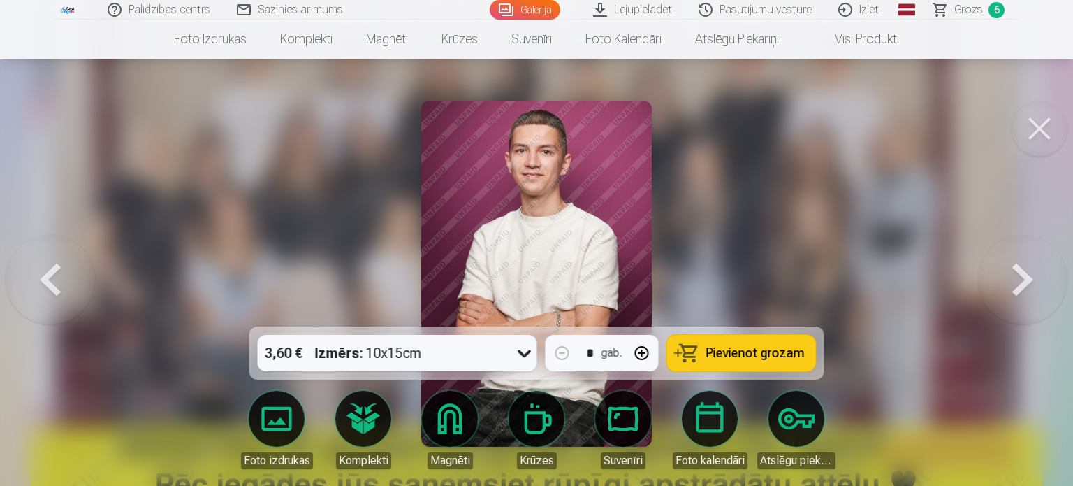
click at [50, 280] on button at bounding box center [50, 274] width 89 height 78
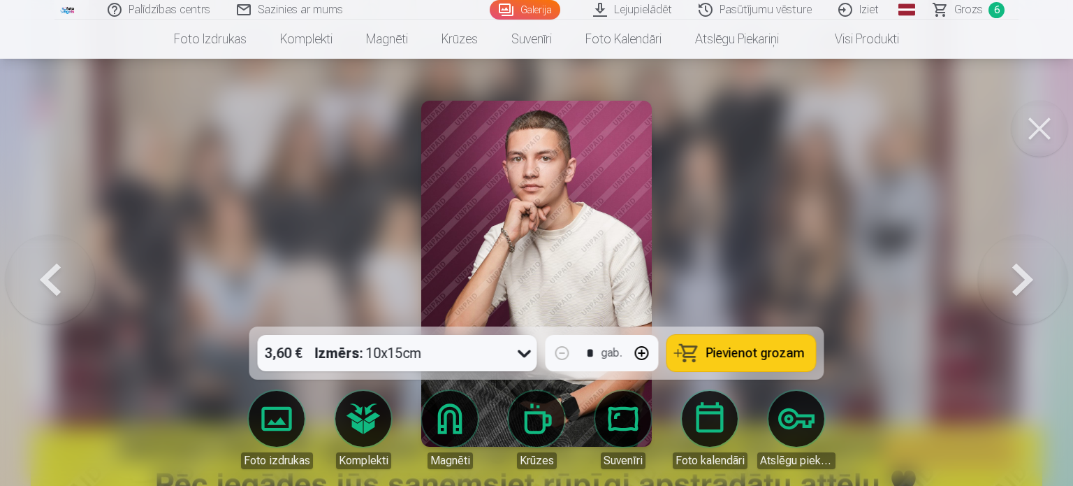
click at [50, 280] on button at bounding box center [50, 274] width 89 height 78
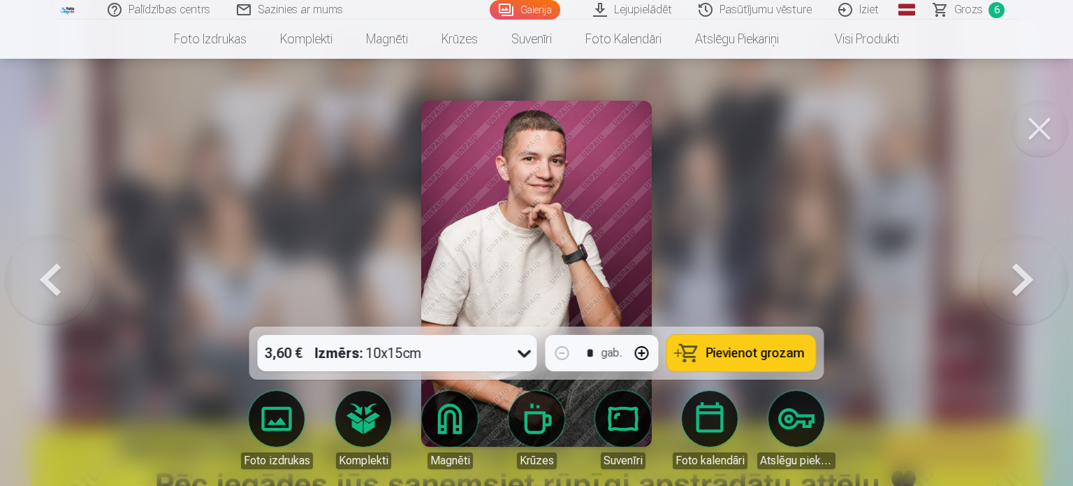
click at [50, 280] on button at bounding box center [50, 274] width 89 height 78
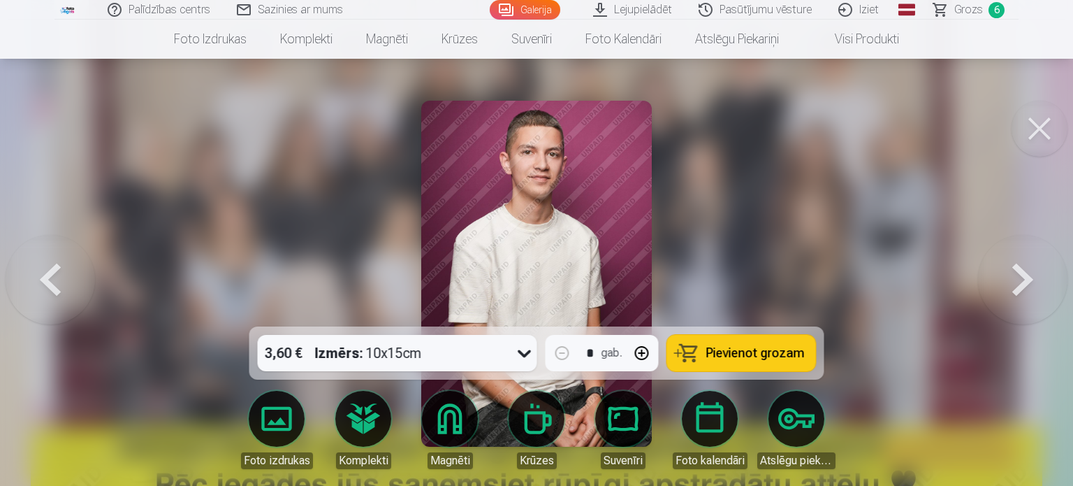
click at [50, 280] on button at bounding box center [50, 274] width 89 height 78
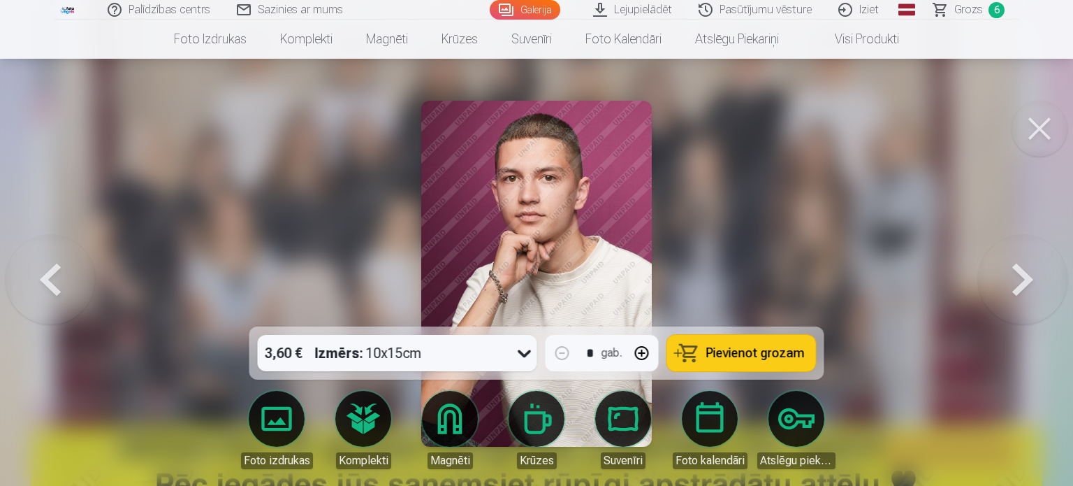
click at [50, 280] on button at bounding box center [50, 274] width 89 height 78
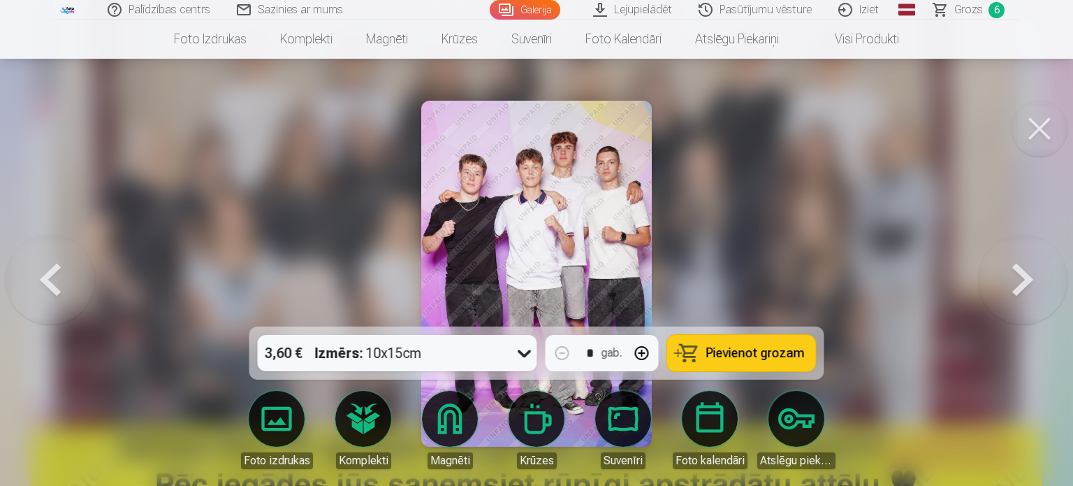
click at [67, 278] on button at bounding box center [50, 274] width 89 height 78
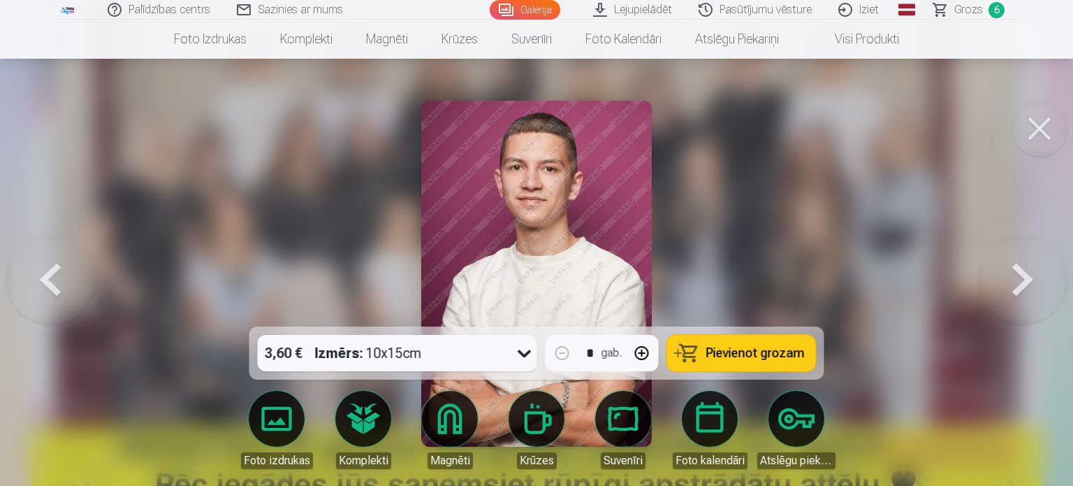
click at [67, 278] on button at bounding box center [50, 274] width 89 height 78
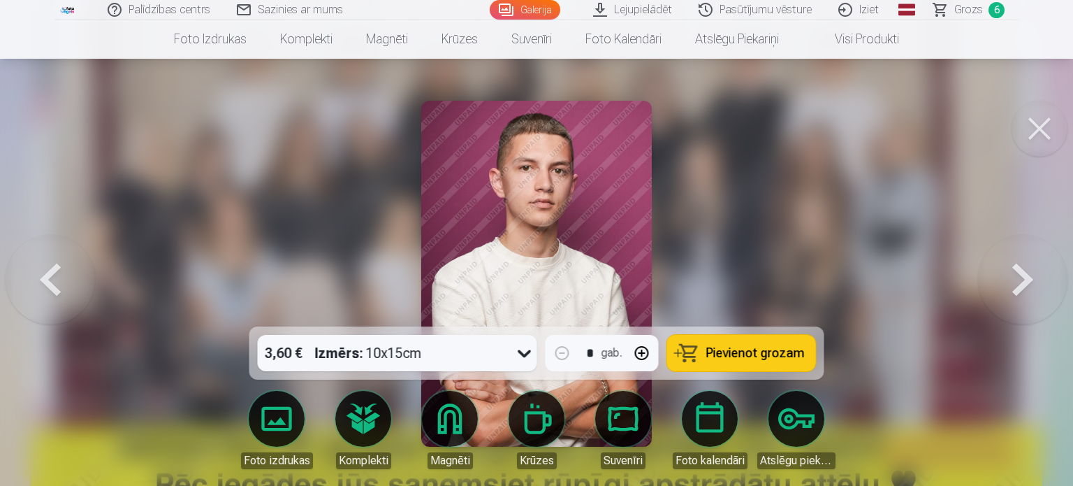
click at [970, 12] on span "Grozs" at bounding box center [969, 9] width 29 height 17
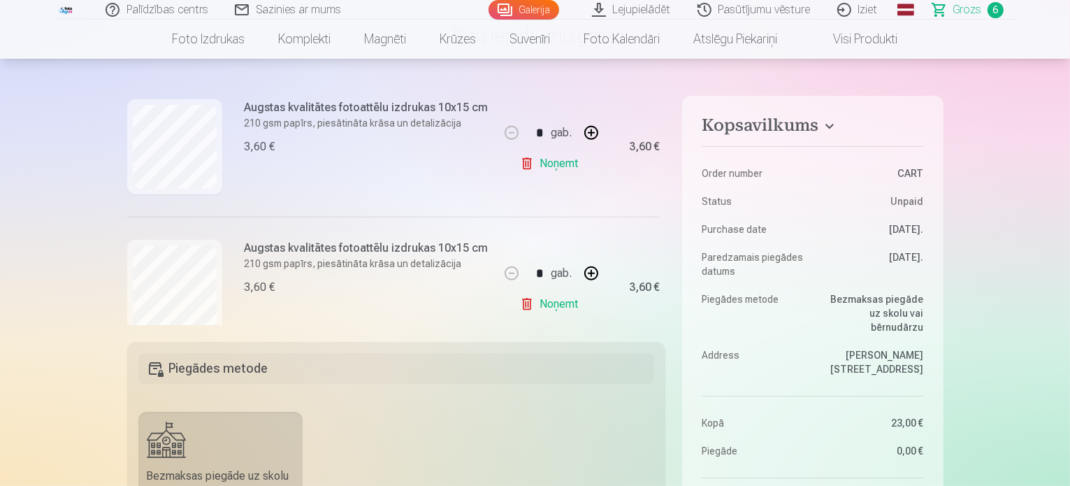
scroll to position [772, 0]
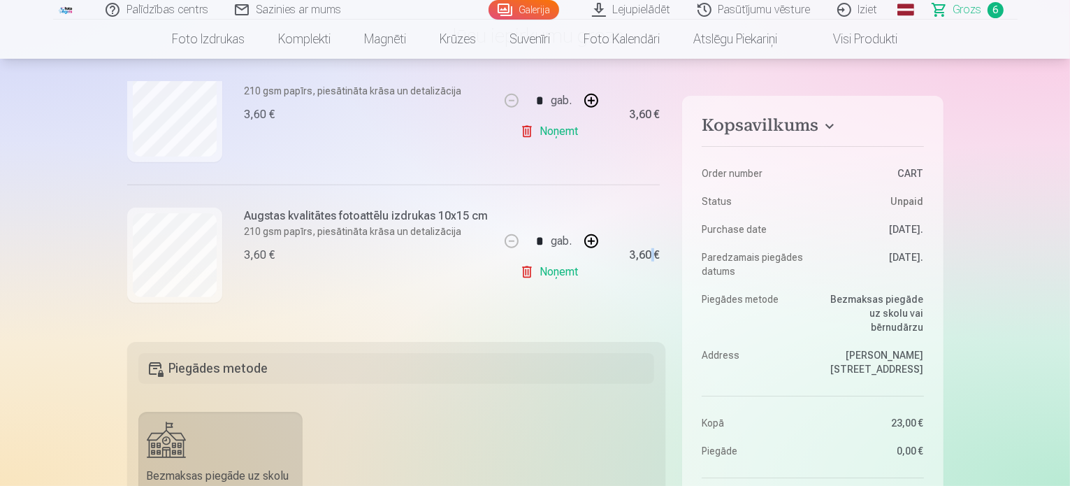
drag, startPoint x: 645, startPoint y: 307, endPoint x: 652, endPoint y: 276, distance: 32.2
click at [652, 276] on div "3,60 €" at bounding box center [632, 254] width 56 height 140
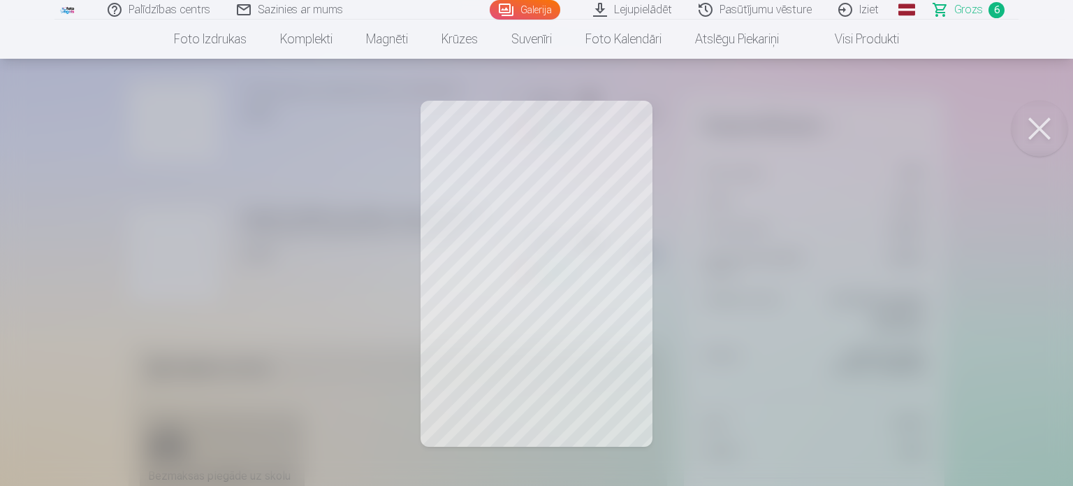
click at [1051, 126] on button at bounding box center [1040, 129] width 56 height 56
click at [1057, 136] on button at bounding box center [1040, 129] width 56 height 56
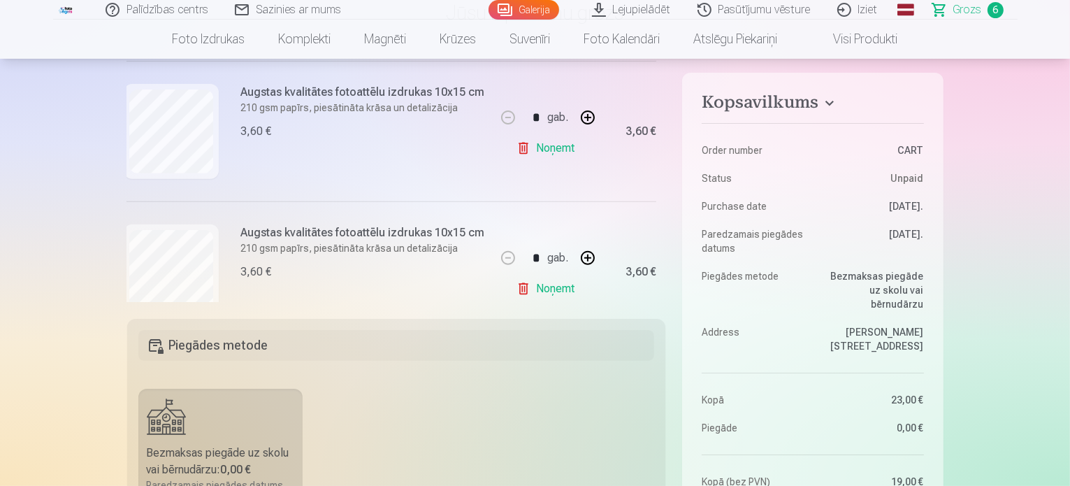
scroll to position [588, 3]
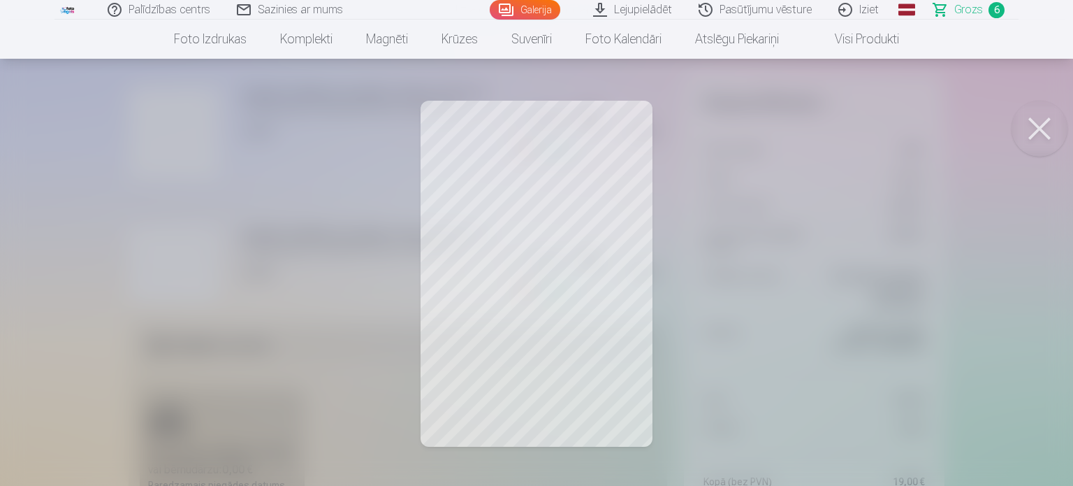
click at [797, 219] on div at bounding box center [536, 243] width 1073 height 486
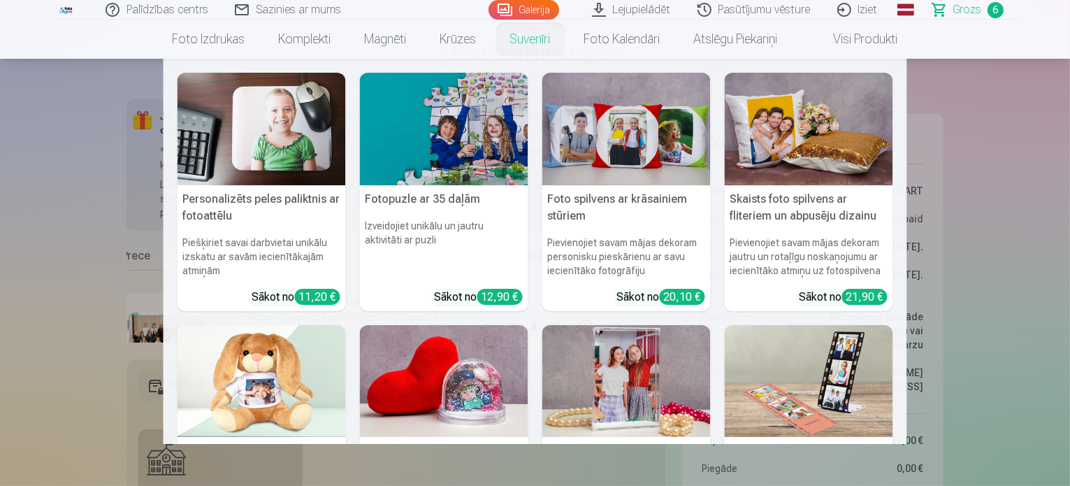
scroll to position [96, 0]
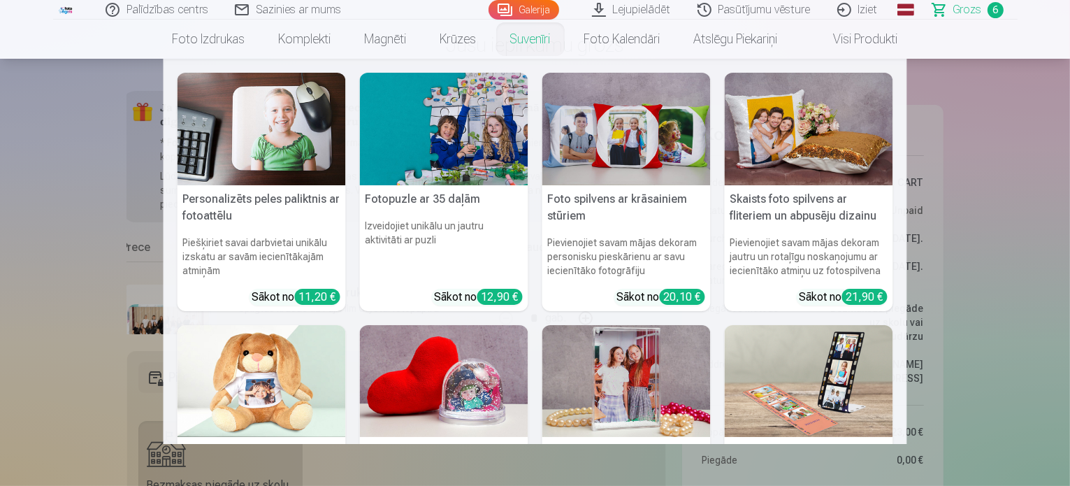
click at [828, 382] on img at bounding box center [809, 381] width 168 height 113
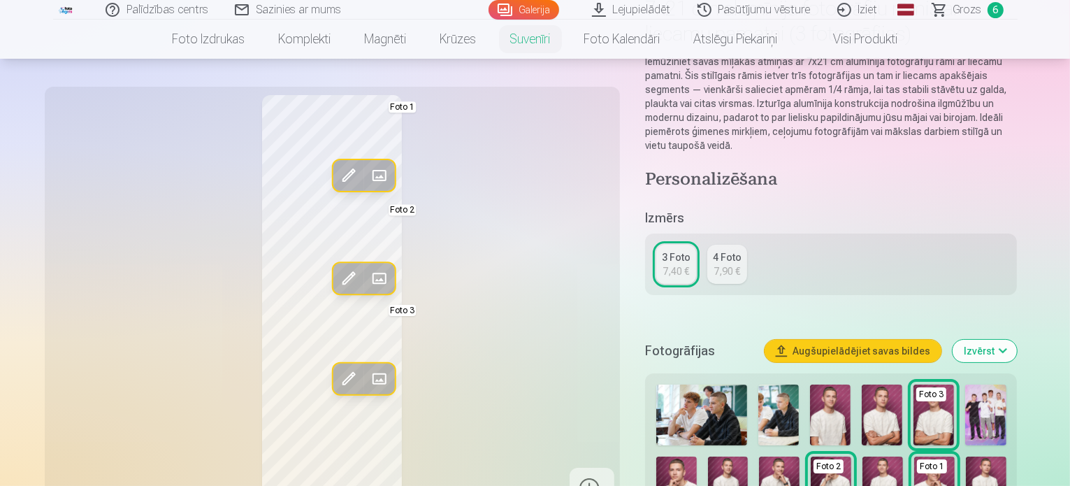
scroll to position [139, 0]
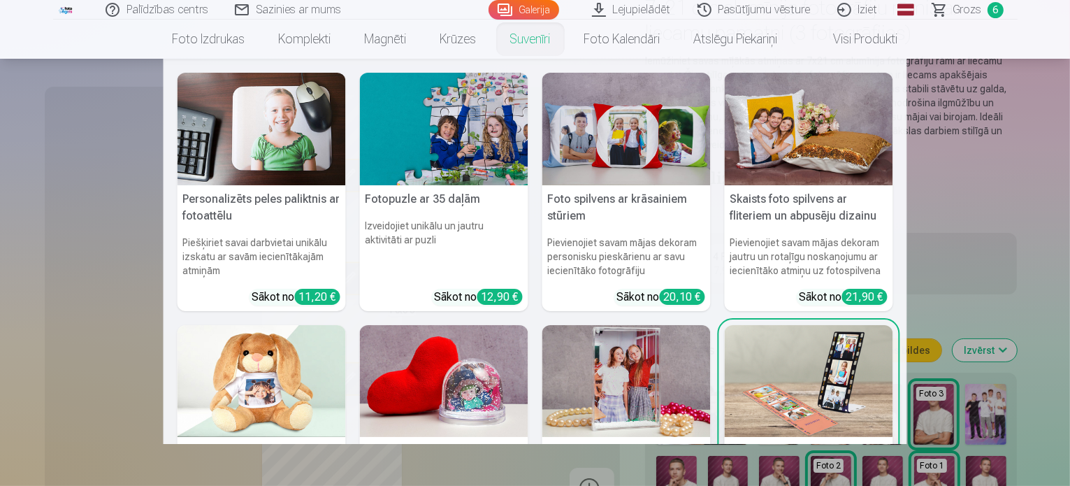
click at [447, 379] on img at bounding box center [444, 381] width 168 height 113
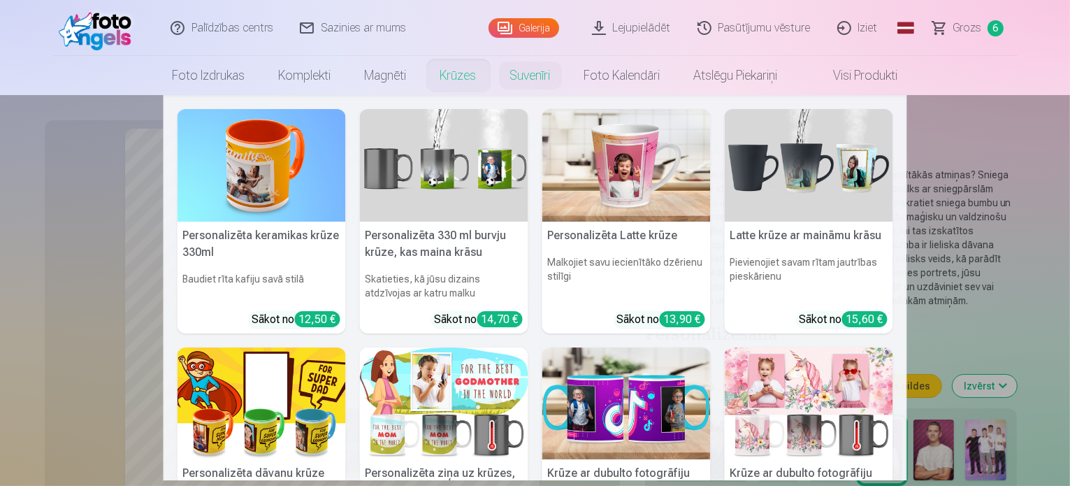
click at [461, 80] on link "Krūzes" at bounding box center [458, 75] width 70 height 39
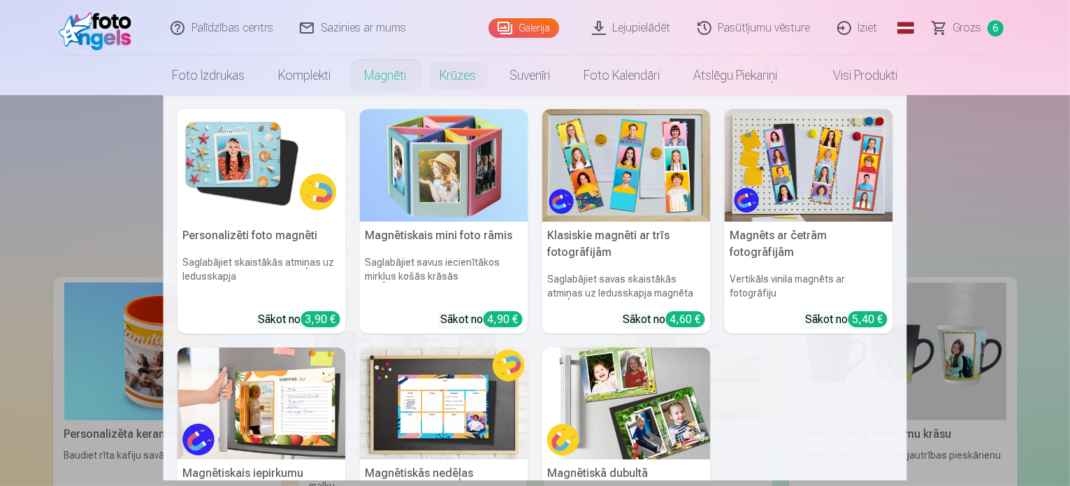
click at [391, 66] on link "Magnēti" at bounding box center [385, 75] width 75 height 39
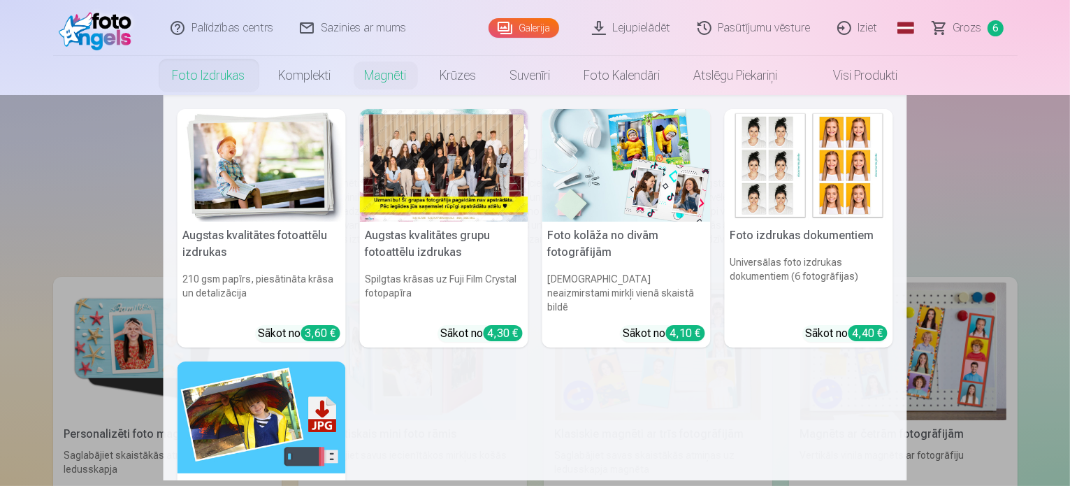
click at [212, 66] on link "Foto izdrukas" at bounding box center [209, 75] width 106 height 39
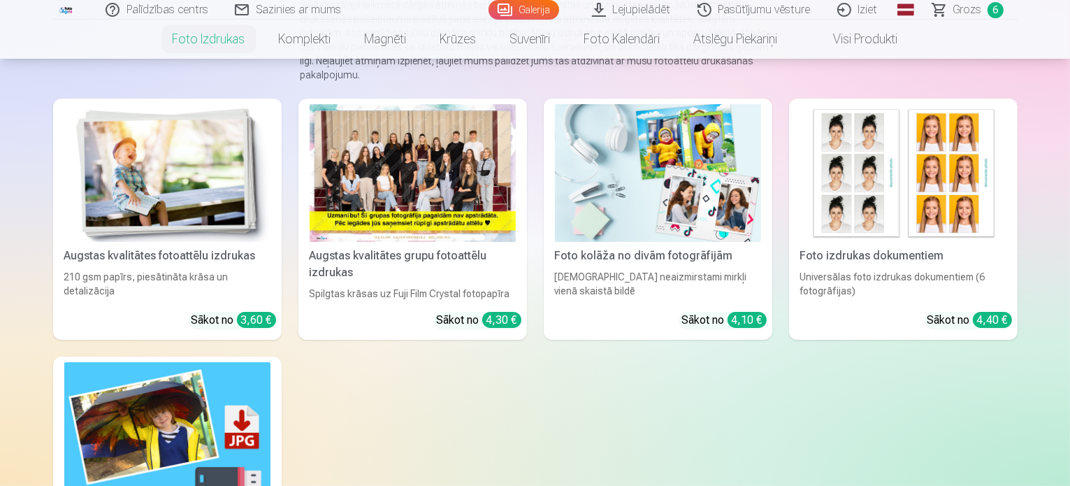
scroll to position [177, 0]
click at [704, 198] on img at bounding box center [658, 174] width 206 height 138
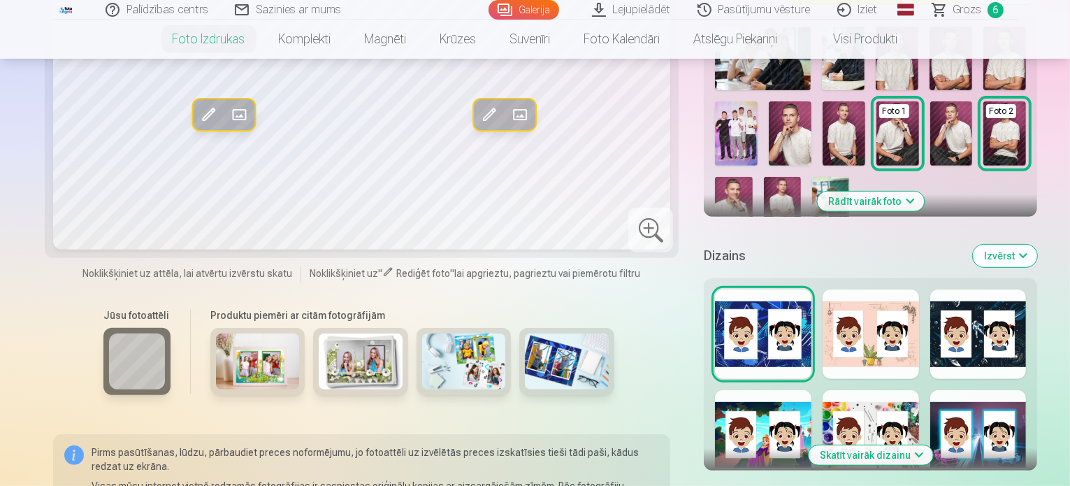
scroll to position [552, 0]
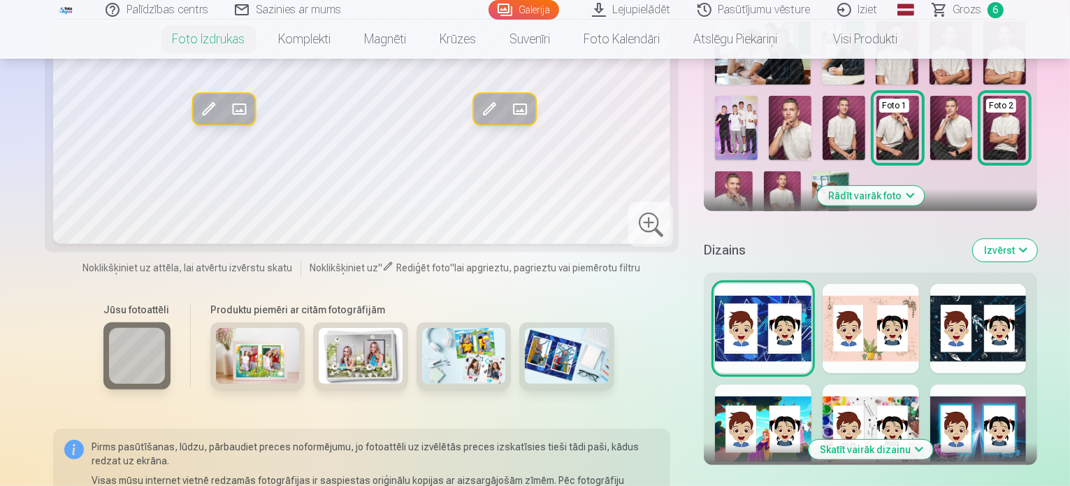
click at [881, 440] on button "Skatīt vairāk dizainu" at bounding box center [871, 450] width 124 height 20
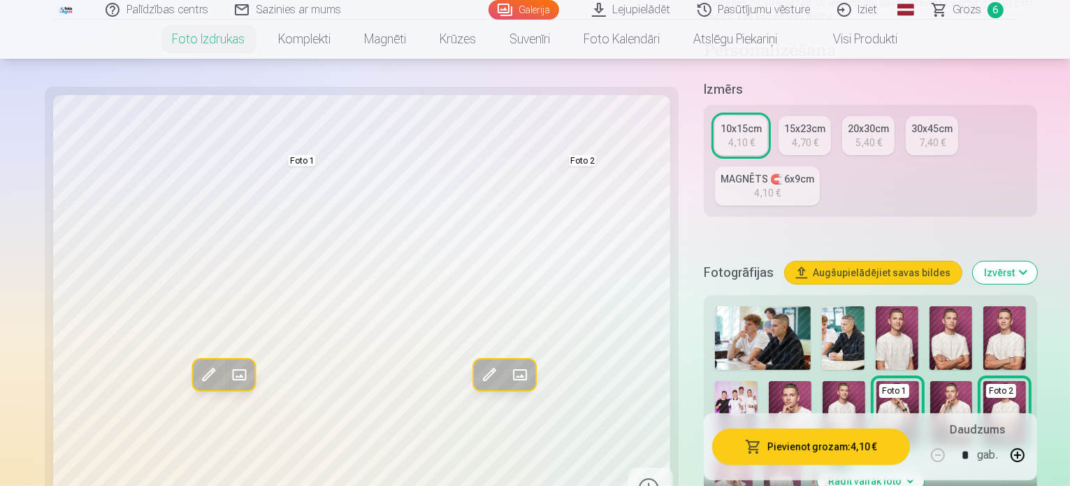
scroll to position [266, 0]
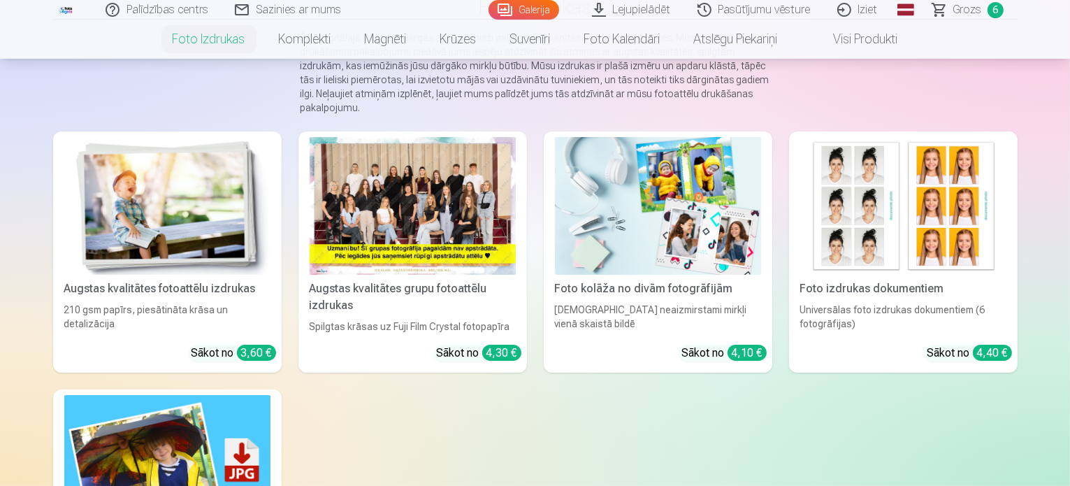
scroll to position [184, 0]
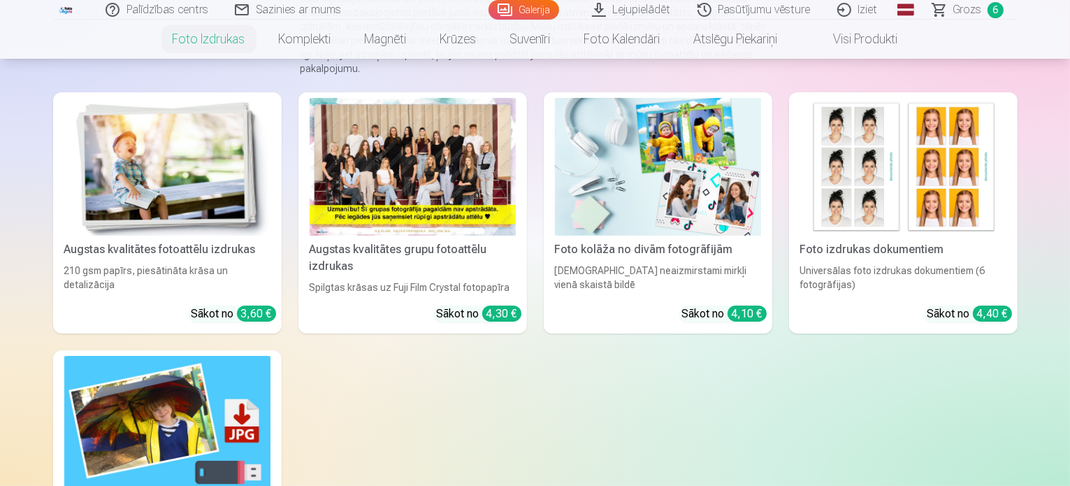
click at [922, 178] on img at bounding box center [903, 167] width 206 height 138
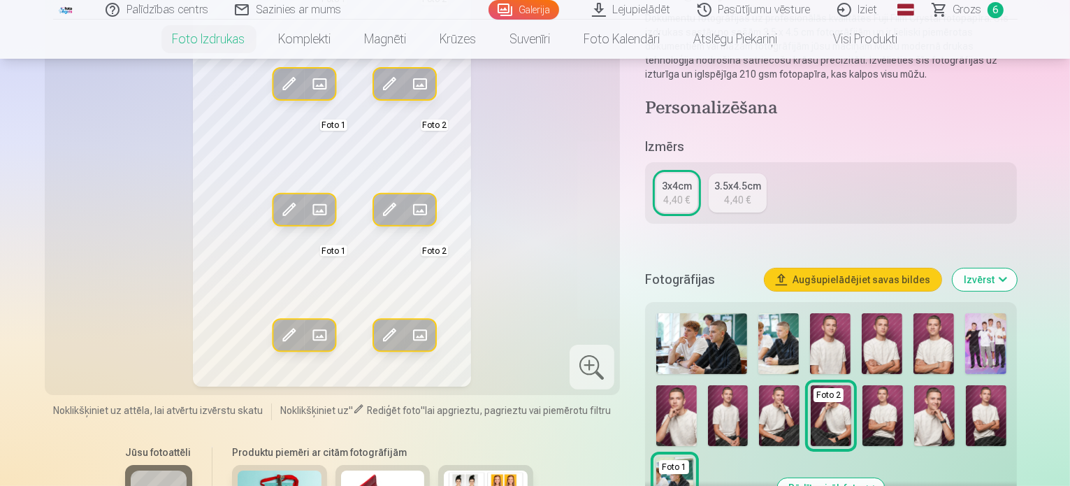
scroll to position [158, 0]
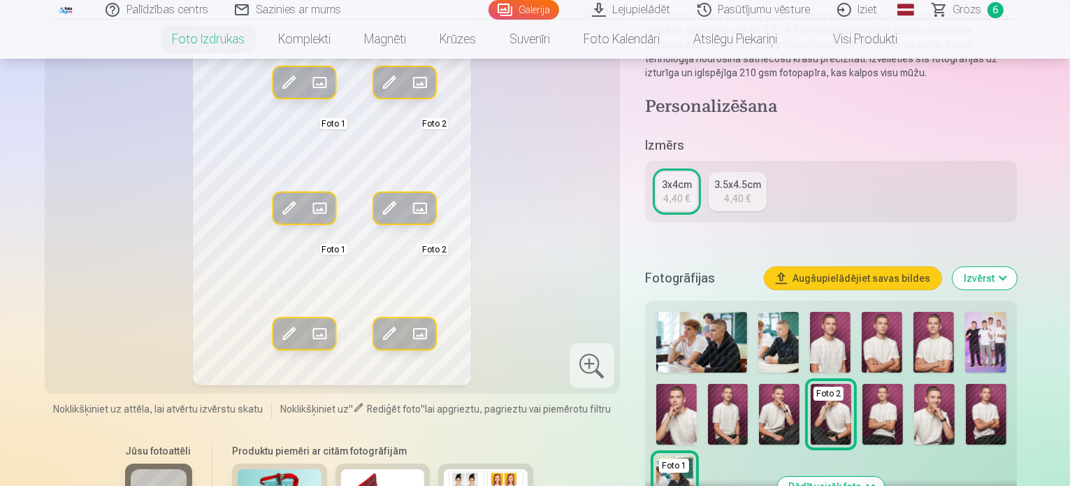
click at [837, 343] on img at bounding box center [830, 342] width 41 height 61
click at [959, 119] on div "Personalizēšana Izmērs 3x4cm 4,40 € 3.5x4.5cm 4,40 € Fotogrāfijas Augšupielādēj…" at bounding box center [831, 401] width 372 height 610
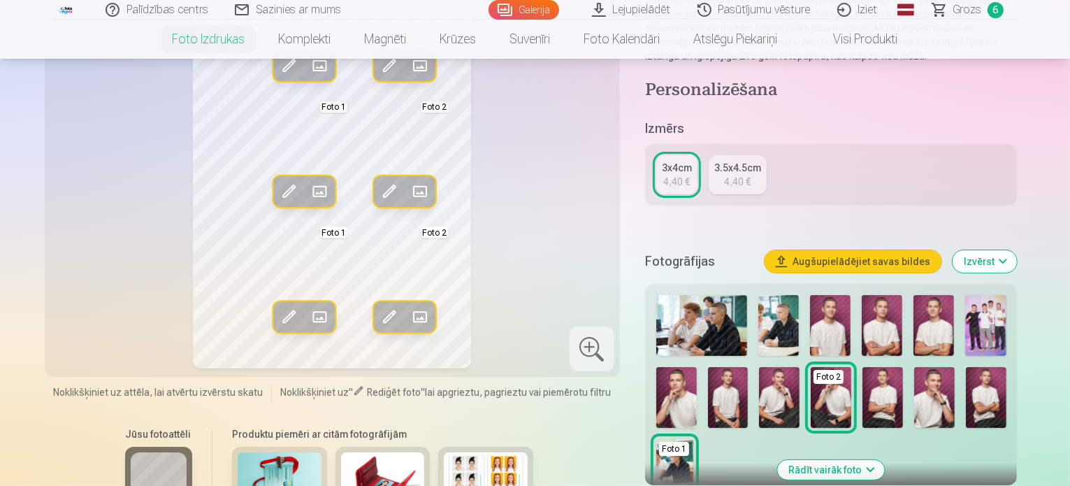
scroll to position [0, 0]
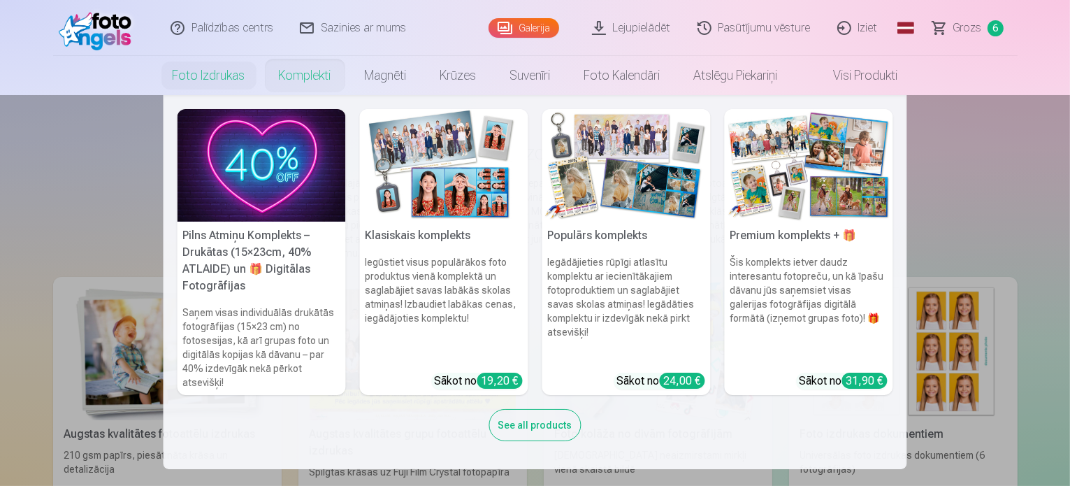
click at [623, 171] on img at bounding box center [626, 165] width 168 height 113
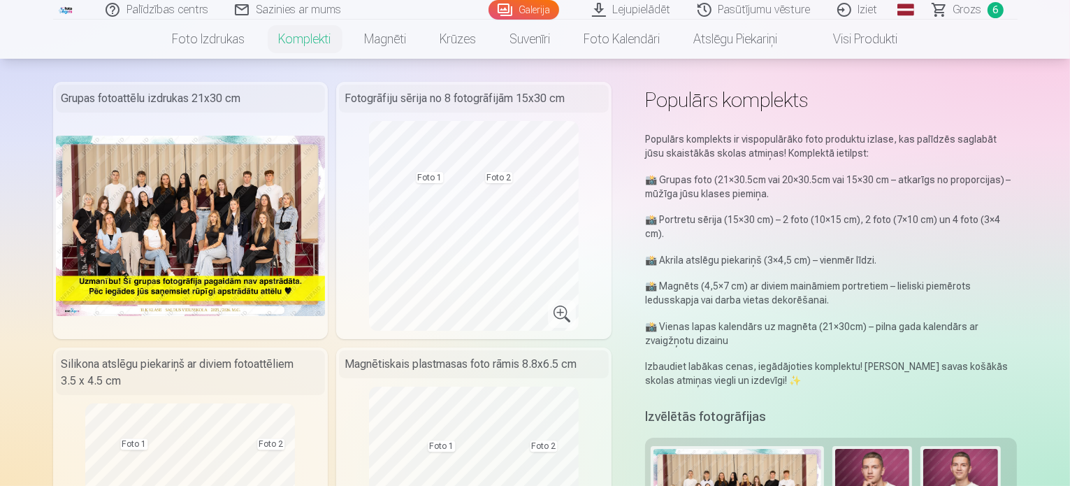
scroll to position [45, 0]
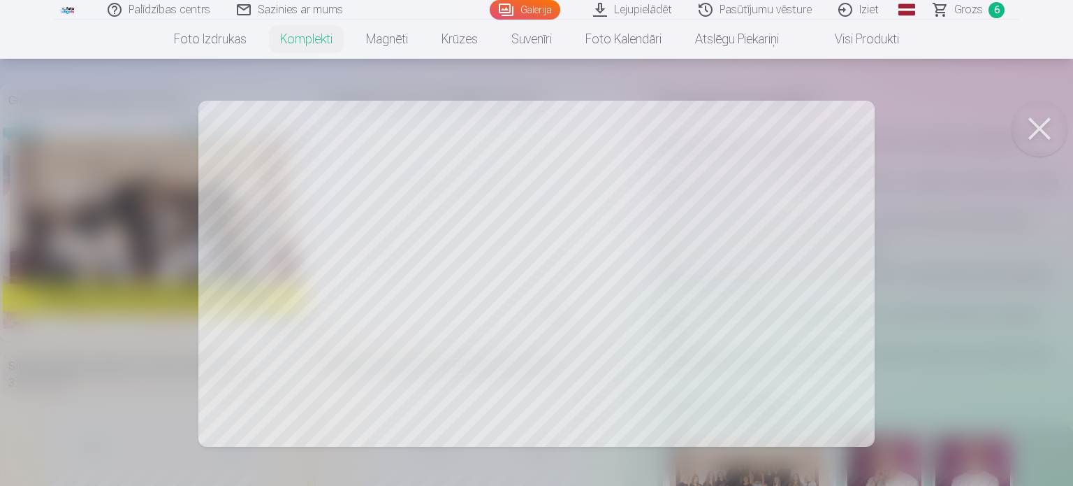
click at [940, 242] on div at bounding box center [536, 243] width 1073 height 486
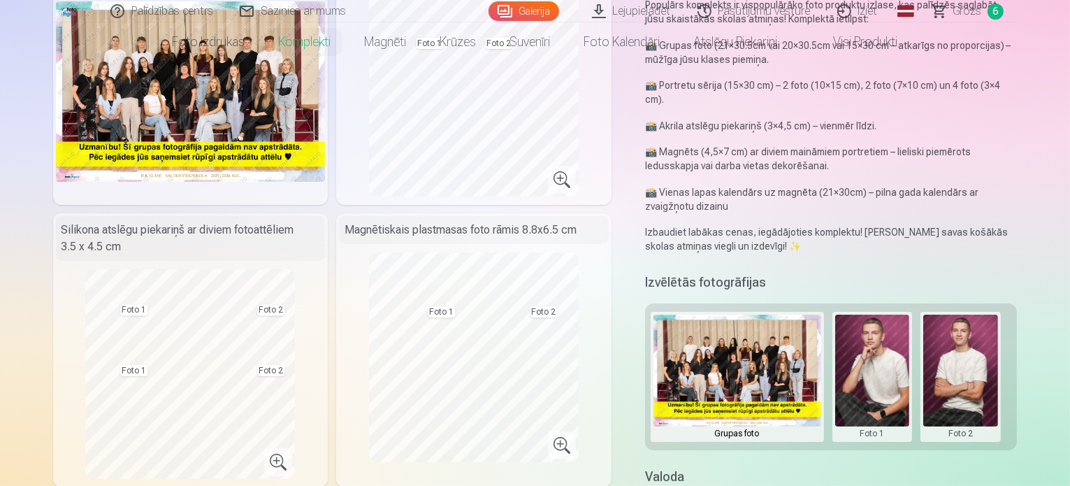
scroll to position [0, 0]
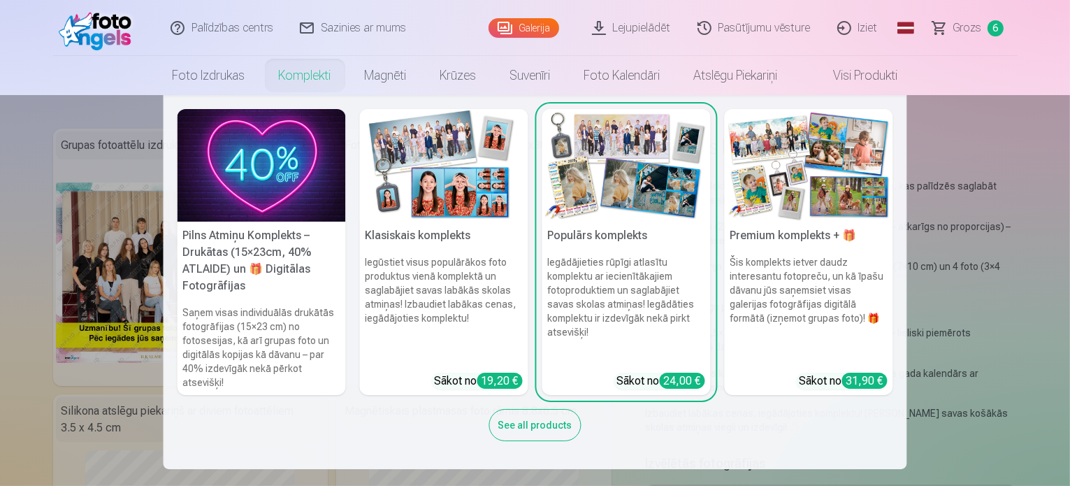
click at [479, 201] on img at bounding box center [444, 165] width 168 height 113
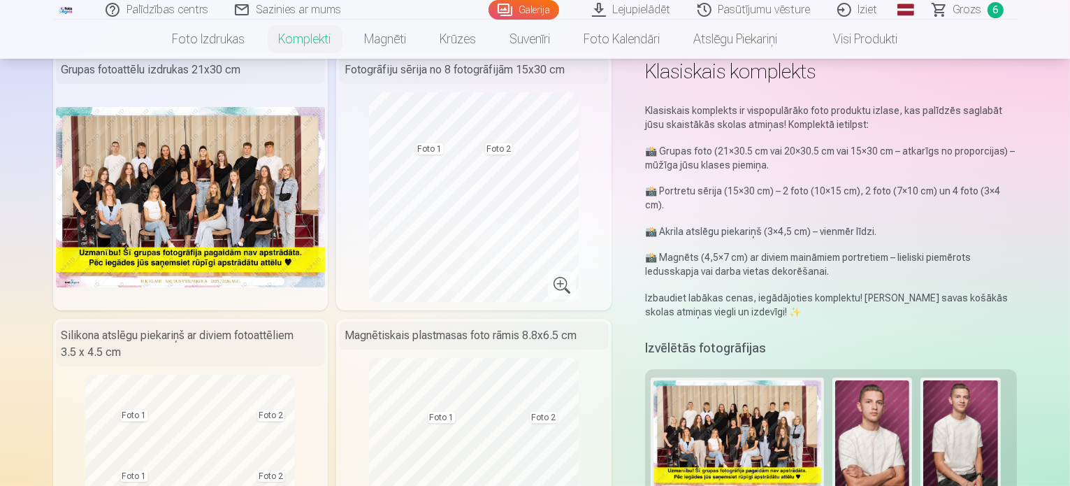
scroll to position [75, 0]
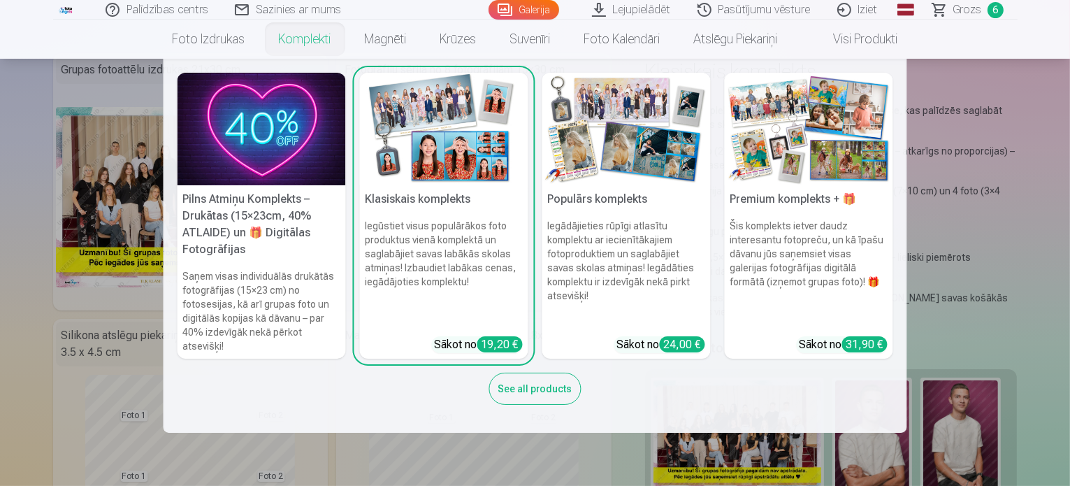
click at [556, 130] on img at bounding box center [626, 129] width 168 height 113
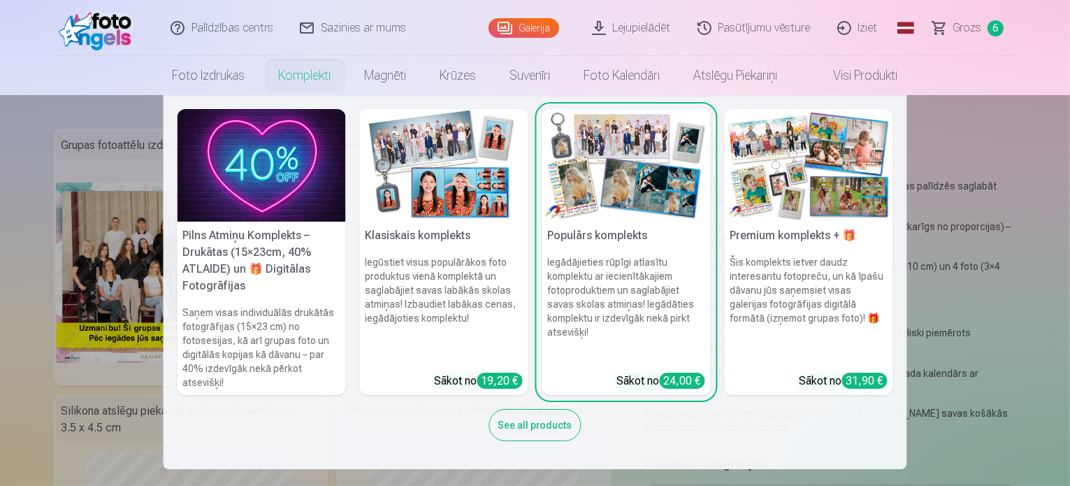
click at [459, 143] on img at bounding box center [444, 165] width 168 height 113
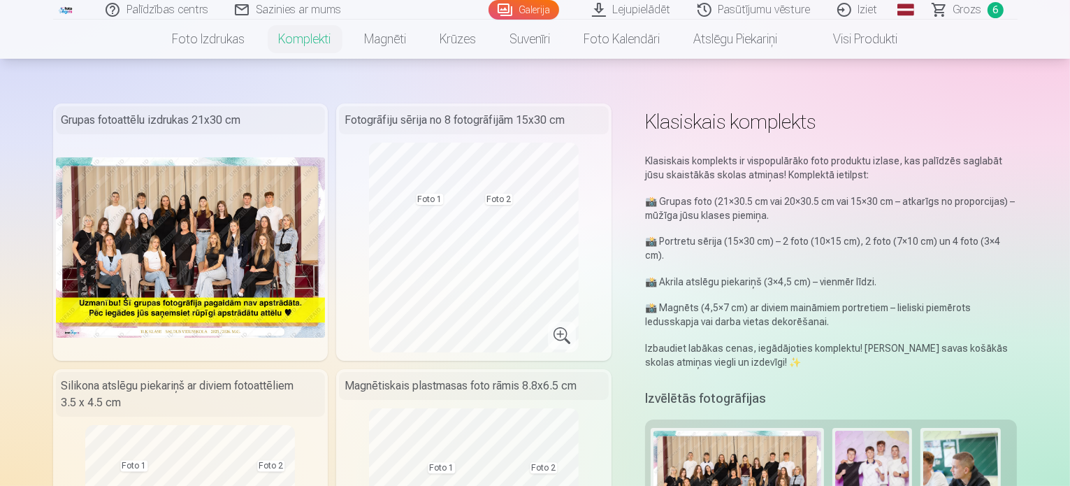
scroll to position [6, 0]
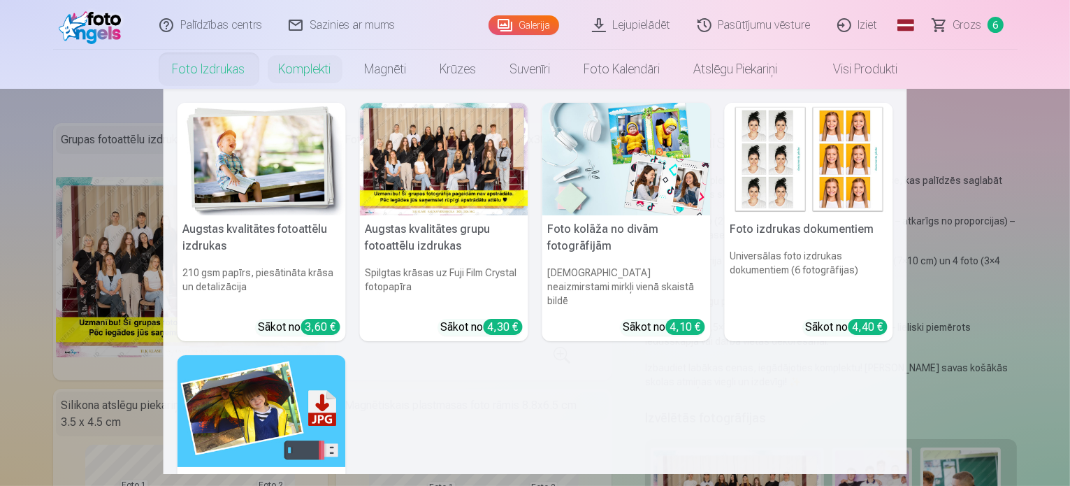
click at [196, 69] on link "Foto izdrukas" at bounding box center [209, 69] width 106 height 39
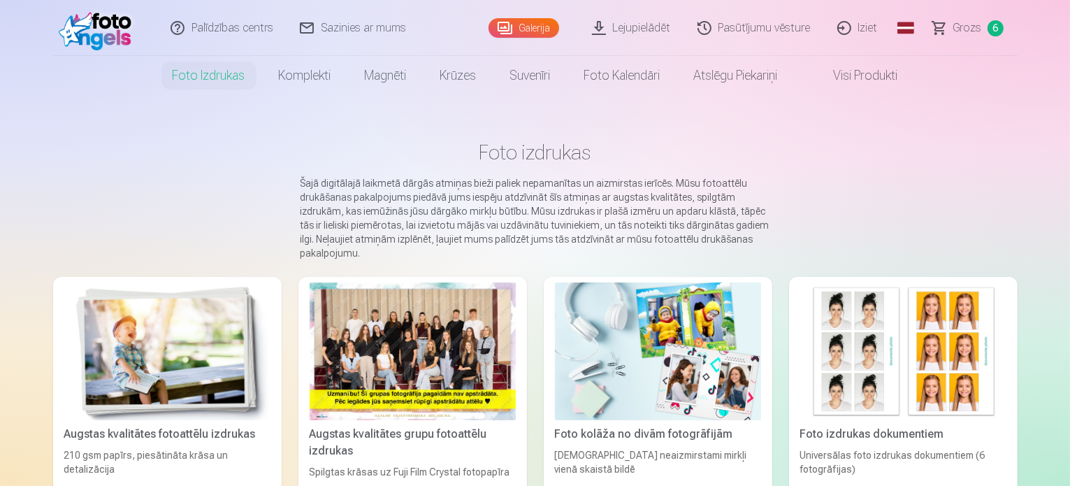
click at [384, 354] on div at bounding box center [413, 351] width 206 height 138
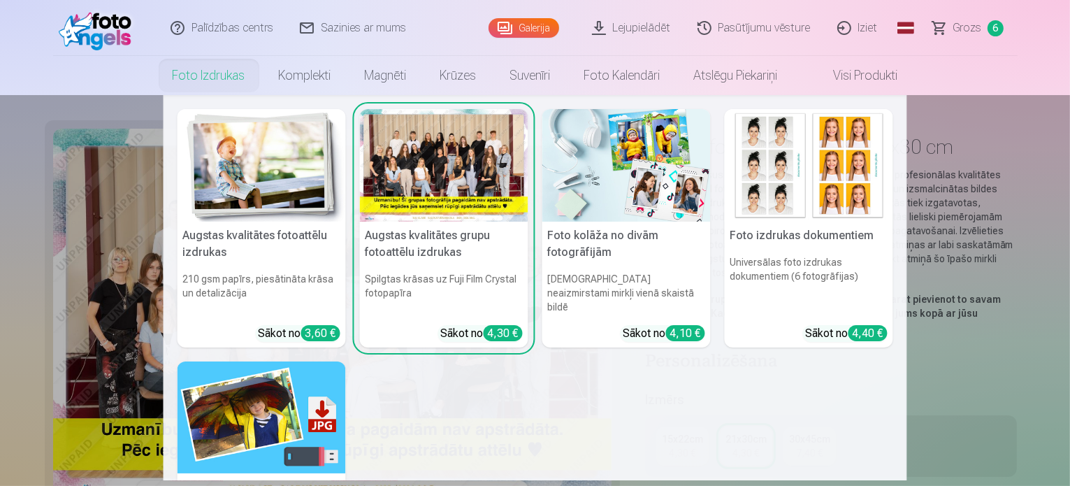
click at [204, 78] on link "Foto izdrukas" at bounding box center [209, 75] width 106 height 39
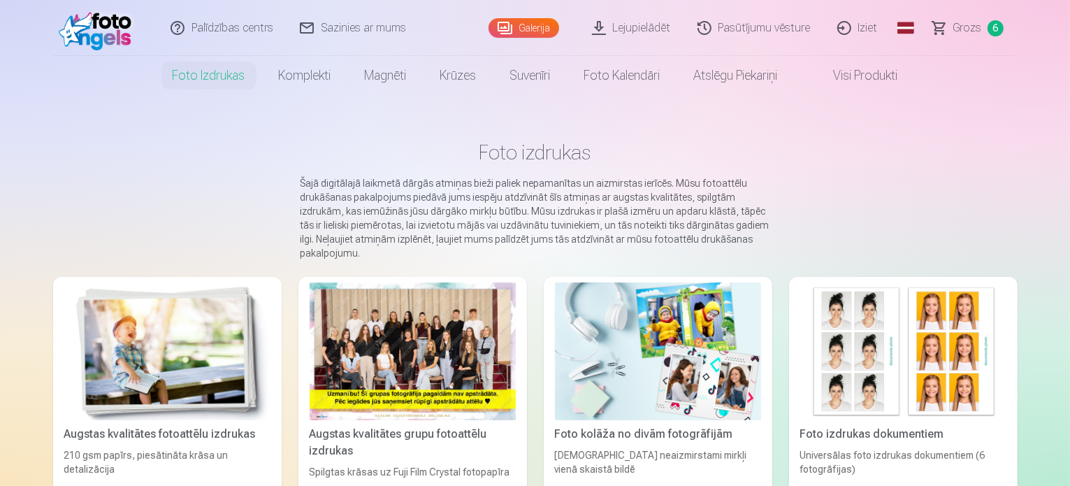
click at [854, 72] on link "Visi produkti" at bounding box center [855, 75] width 120 height 39
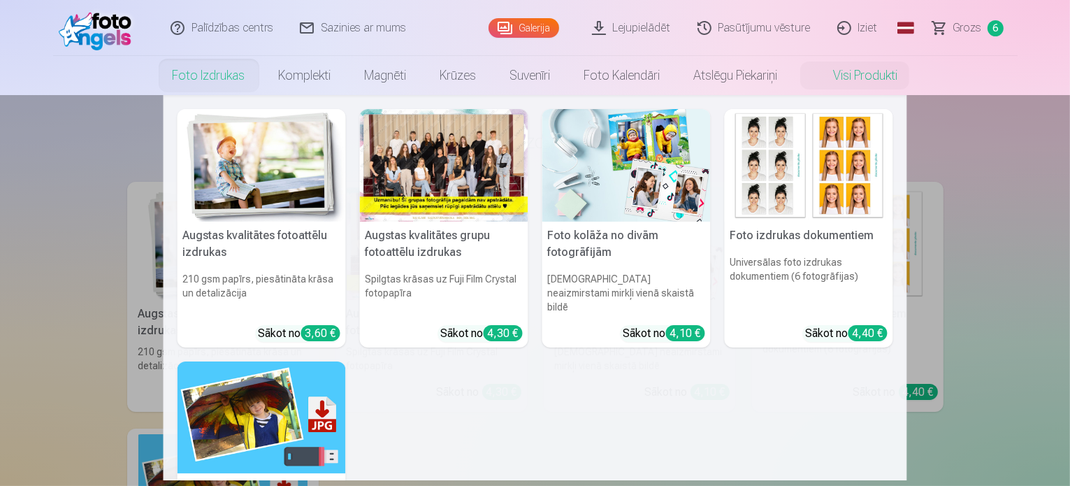
click at [204, 71] on link "Foto izdrukas" at bounding box center [209, 75] width 106 height 39
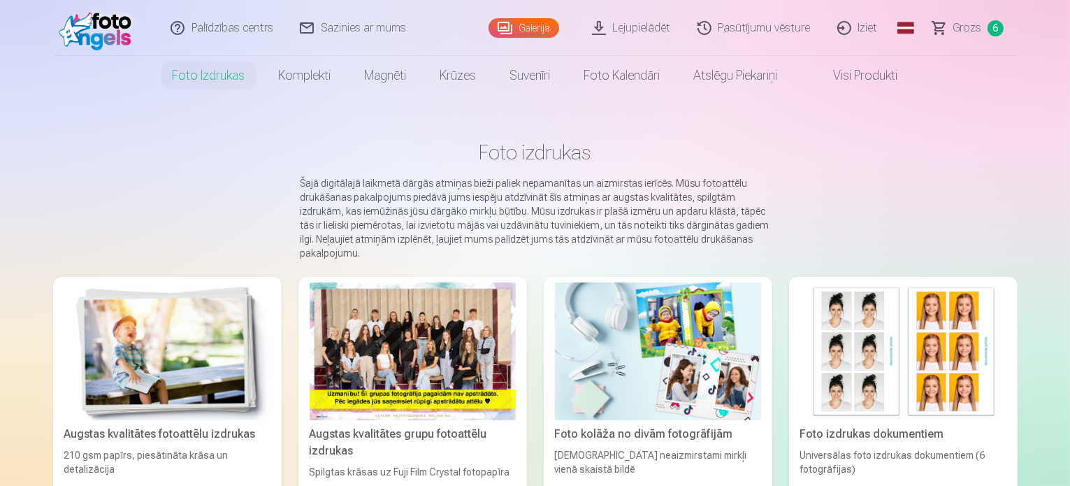
click at [973, 31] on span "Grozs" at bounding box center [967, 28] width 29 height 17
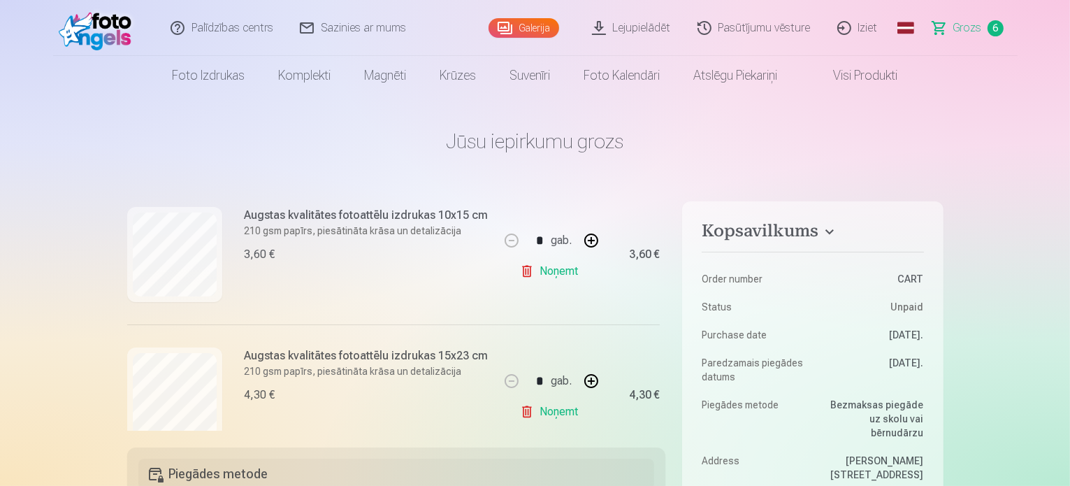
scroll to position [321, 0]
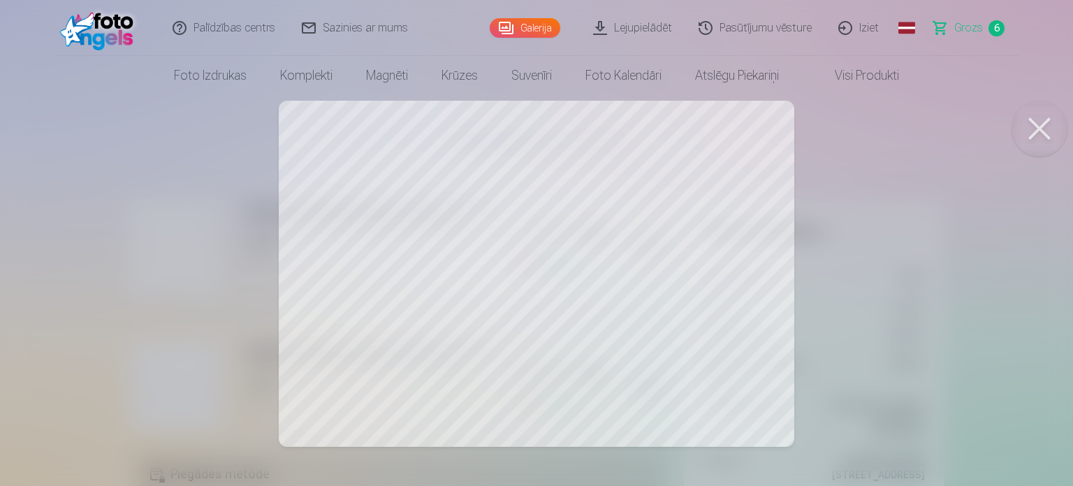
click at [1035, 130] on button at bounding box center [1040, 129] width 56 height 56
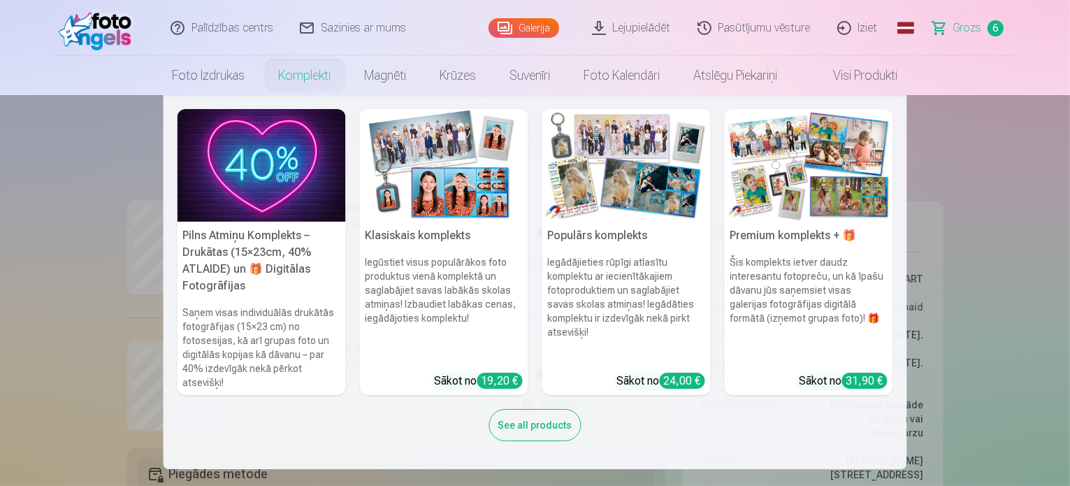
click at [293, 76] on link "Komplekti" at bounding box center [305, 75] width 86 height 39
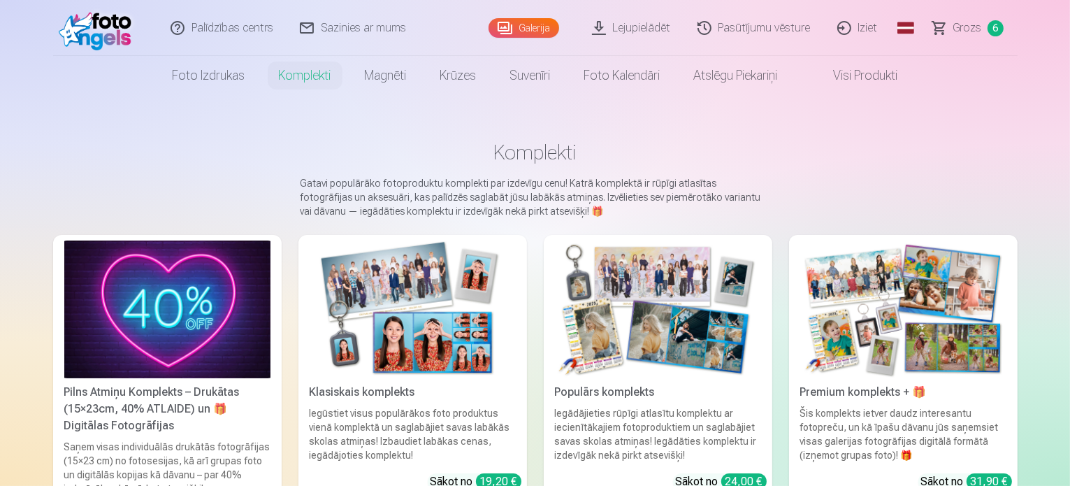
click at [536, 27] on link "Galerija" at bounding box center [523, 28] width 71 height 20
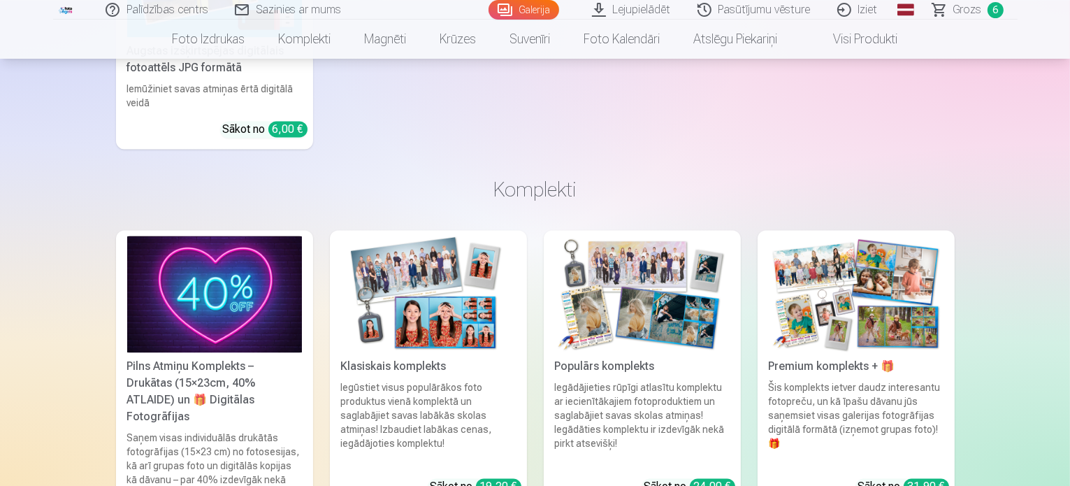
scroll to position [2082, 0]
